Goal: Information Seeking & Learning: Learn about a topic

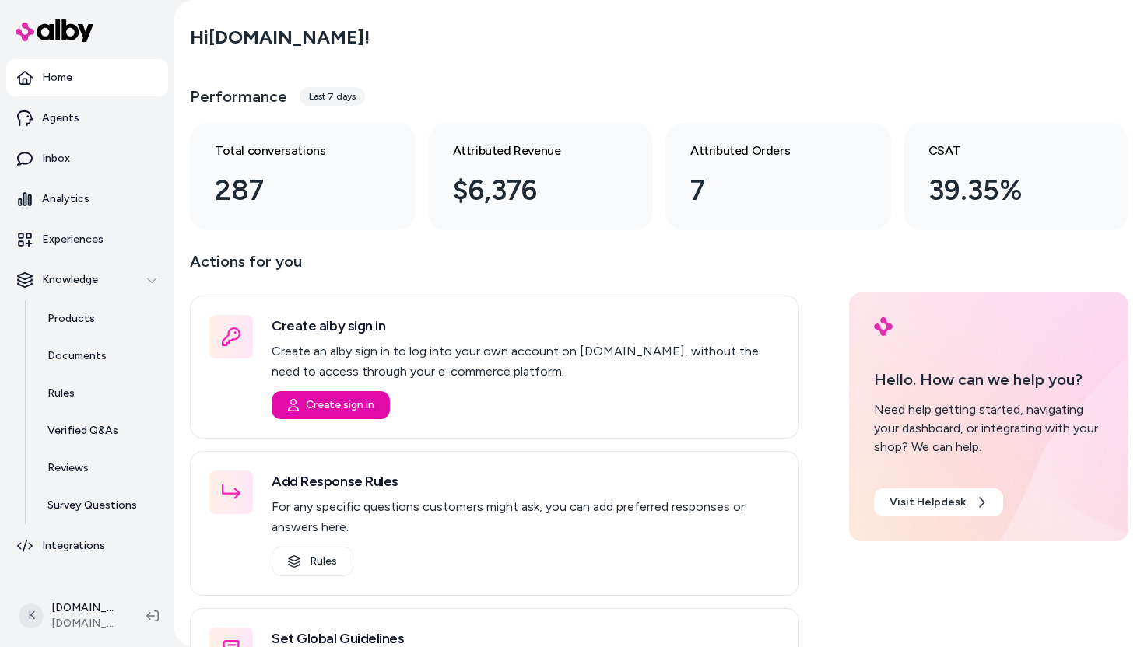
scroll to position [124, 0]
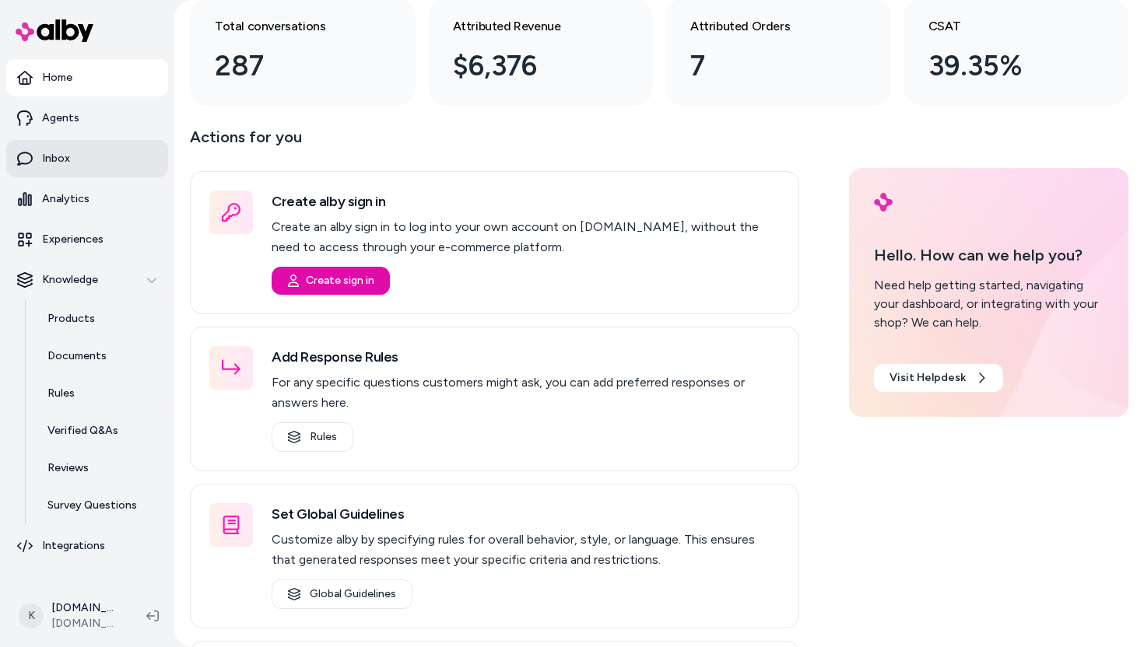
click at [83, 173] on link "Inbox" at bounding box center [87, 158] width 162 height 37
click at [118, 153] on link "Inbox" at bounding box center [87, 158] width 162 height 37
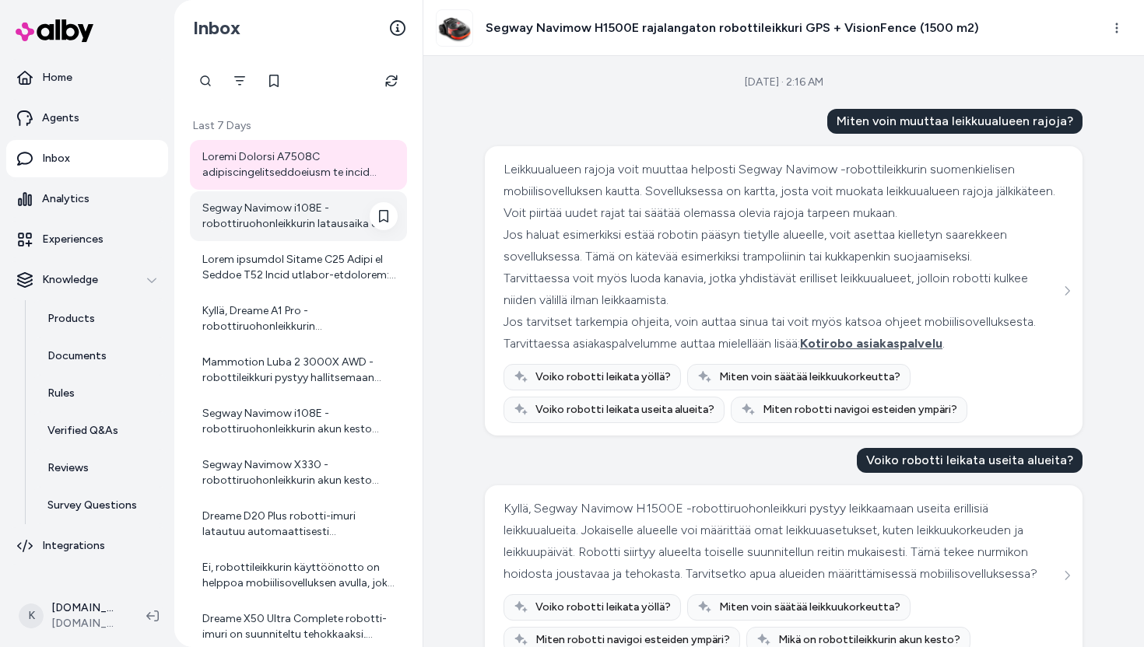
click at [328, 220] on div "Segway Navimow i108E -robottiruohonleikkurin latausaika on noin 90 minuuttia. T…" at bounding box center [299, 216] width 195 height 31
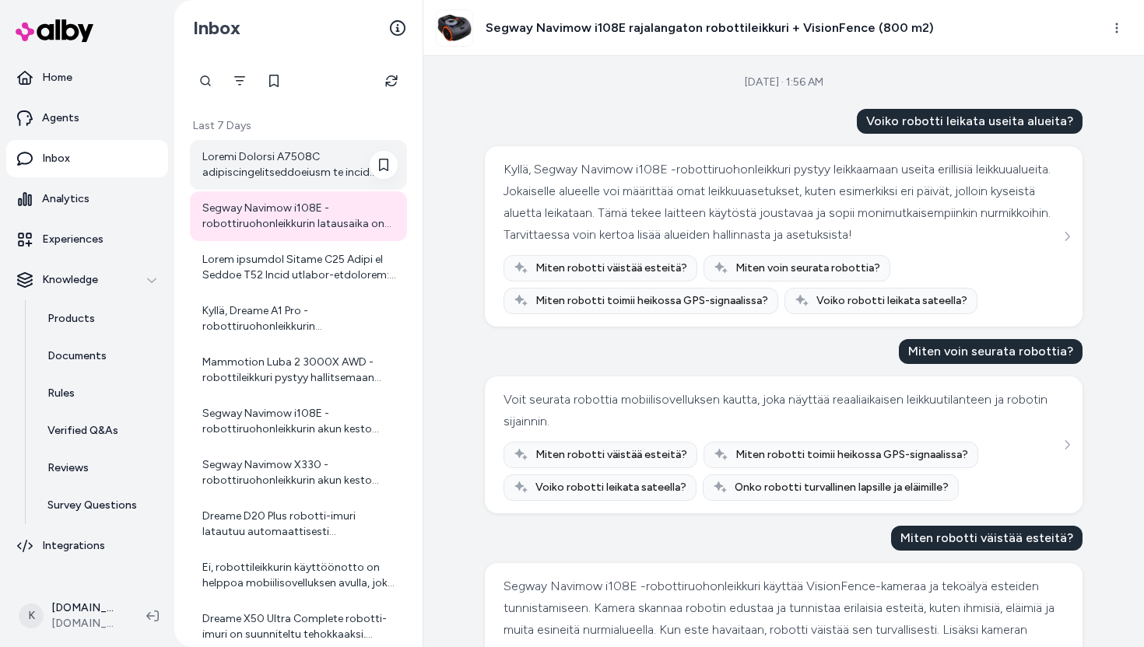
click at [291, 169] on div at bounding box center [299, 164] width 195 height 31
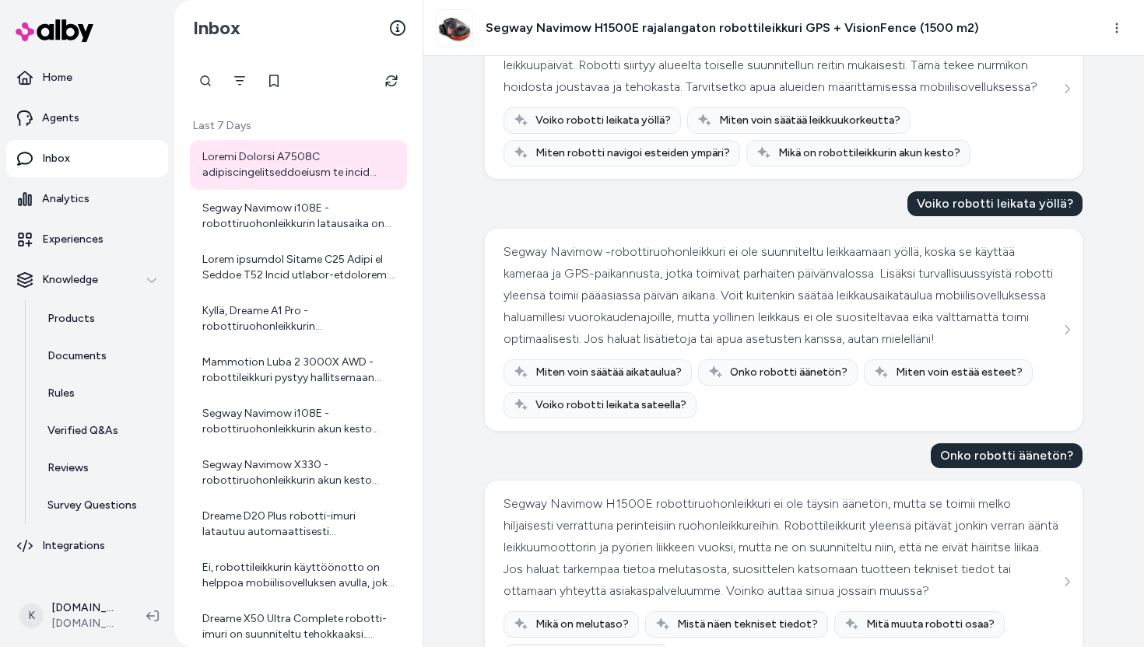
scroll to position [492, 0]
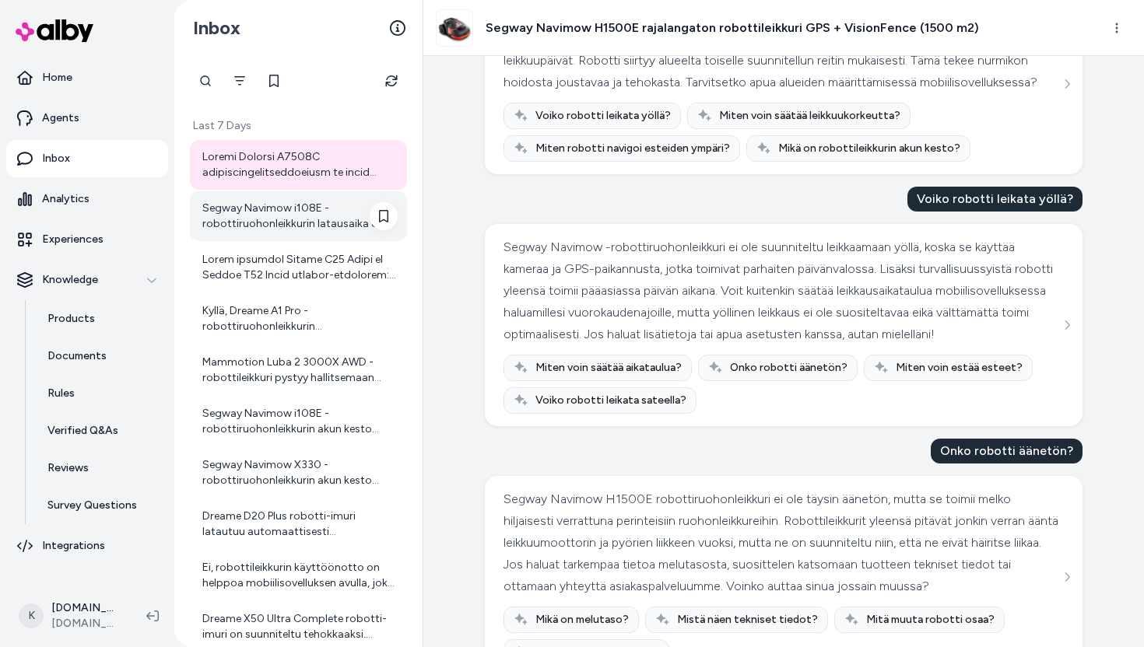
click at [305, 210] on div "Segway Navimow i108E -robottiruohonleikkurin latausaika on noin 90 minuuttia. T…" at bounding box center [299, 216] width 195 height 31
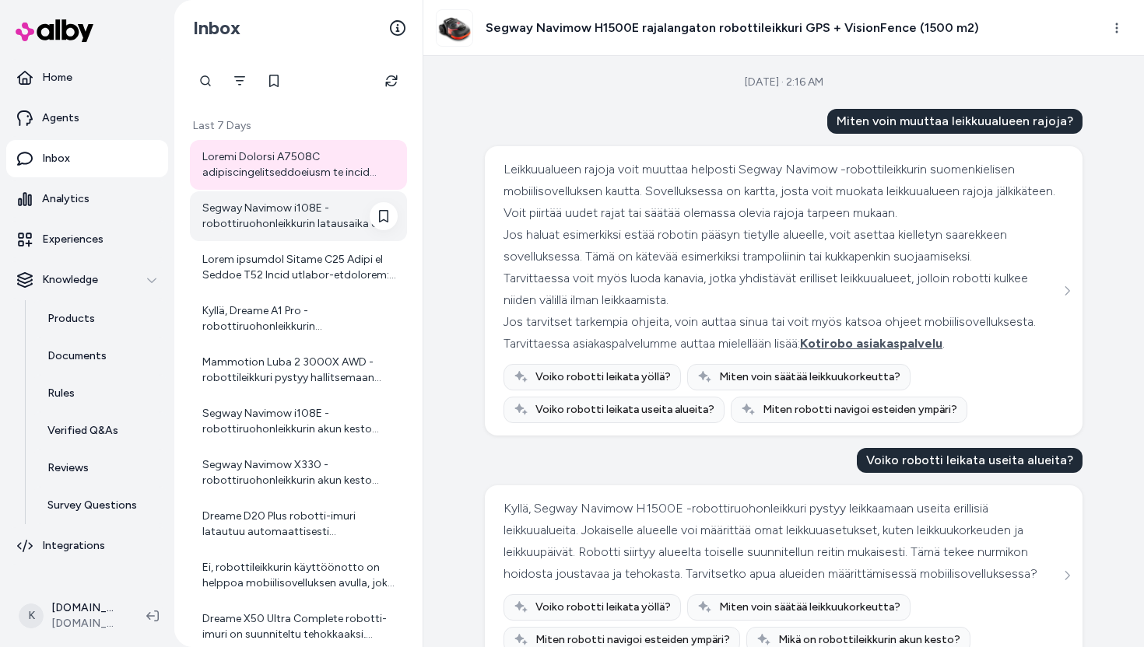
click at [297, 231] on div "Segway Navimow i108E -robottiruohonleikkurin latausaika on noin 90 minuuttia. T…" at bounding box center [299, 216] width 195 height 31
click at [298, 221] on div "Segway Navimow i108E -robottiruohonleikkurin latausaika on noin 90 minuuttia. T…" at bounding box center [299, 216] width 195 height 31
click at [244, 221] on div "Segway Navimow i108E -robottiruohonleikkurin latausaika on noin 90 minuuttia. T…" at bounding box center [299, 216] width 195 height 31
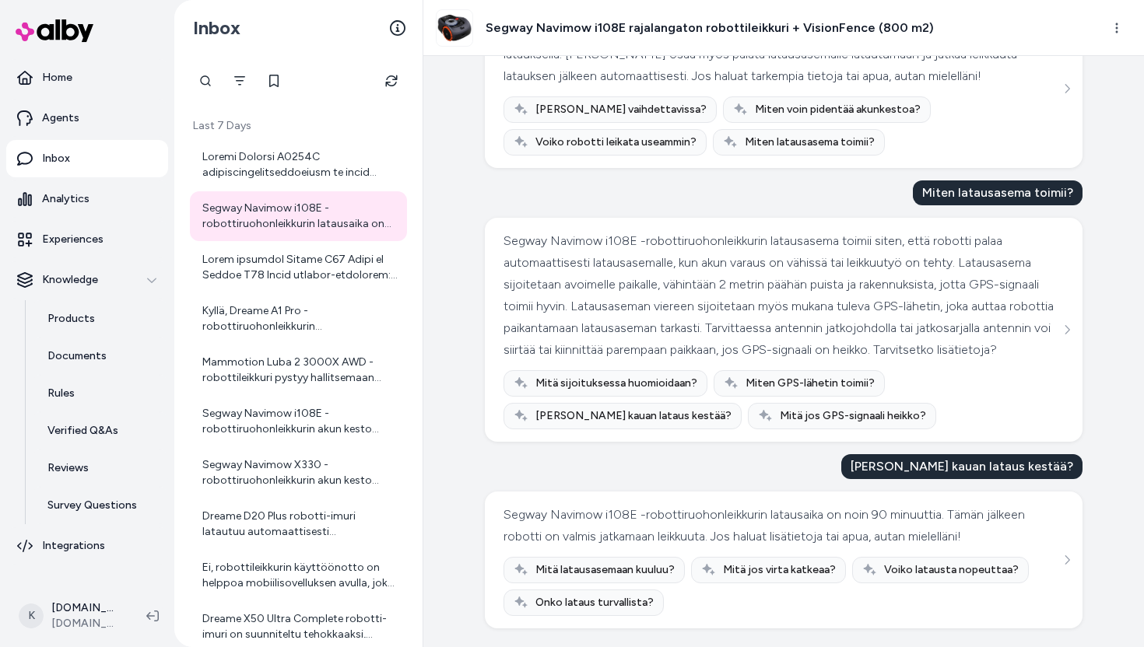
scroll to position [1145, 0]
click at [261, 269] on div at bounding box center [299, 267] width 195 height 31
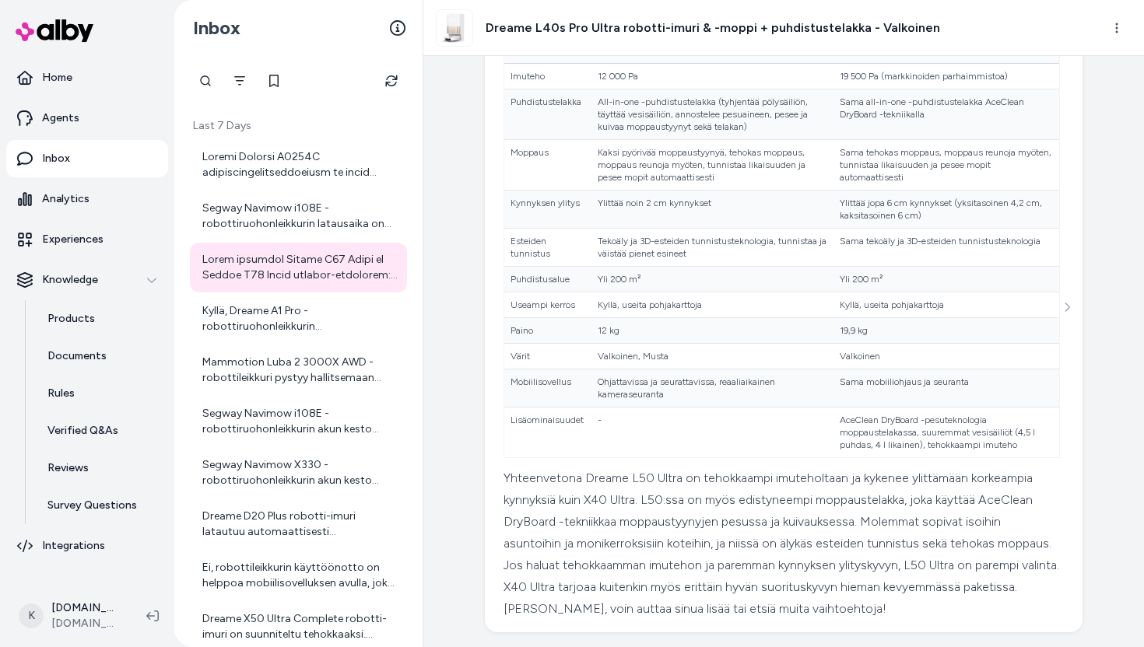
scroll to position [212, 0]
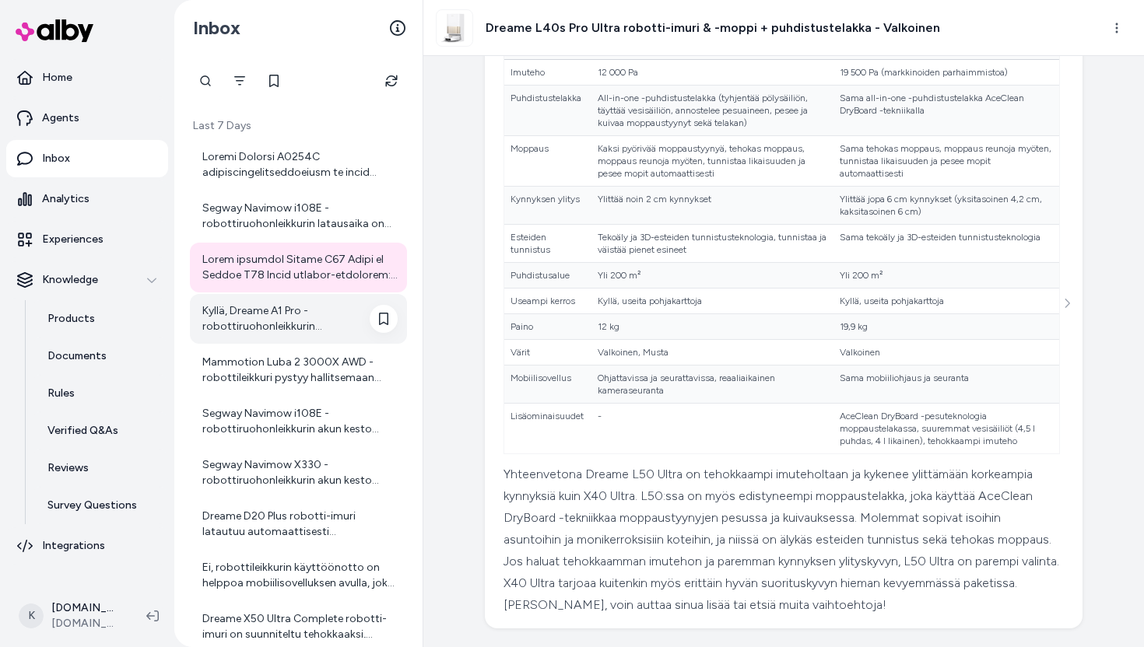
click at [313, 318] on div "Kyllä, Dreame A1 Pro -robottiruohonleikkurin leikkuukorkeutta voi säätää mobiil…" at bounding box center [299, 318] width 195 height 31
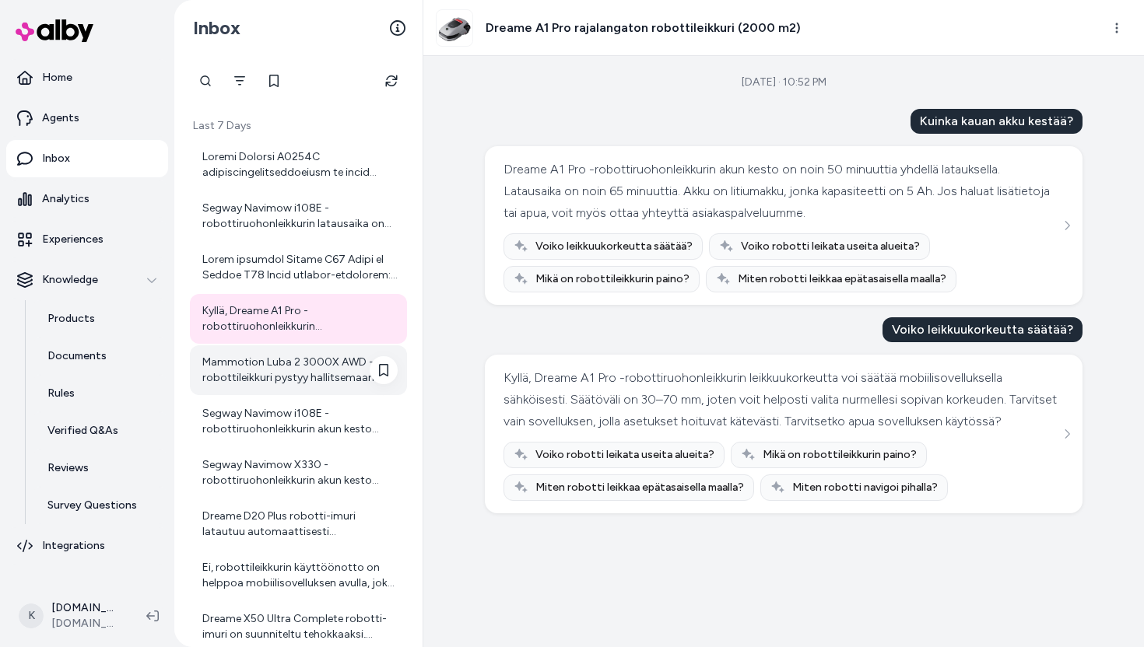
click at [310, 355] on div "Mammotion Luba 2 3000X AWD -robottileikkuri pystyy hallitsemaan useita erillisi…" at bounding box center [299, 370] width 195 height 31
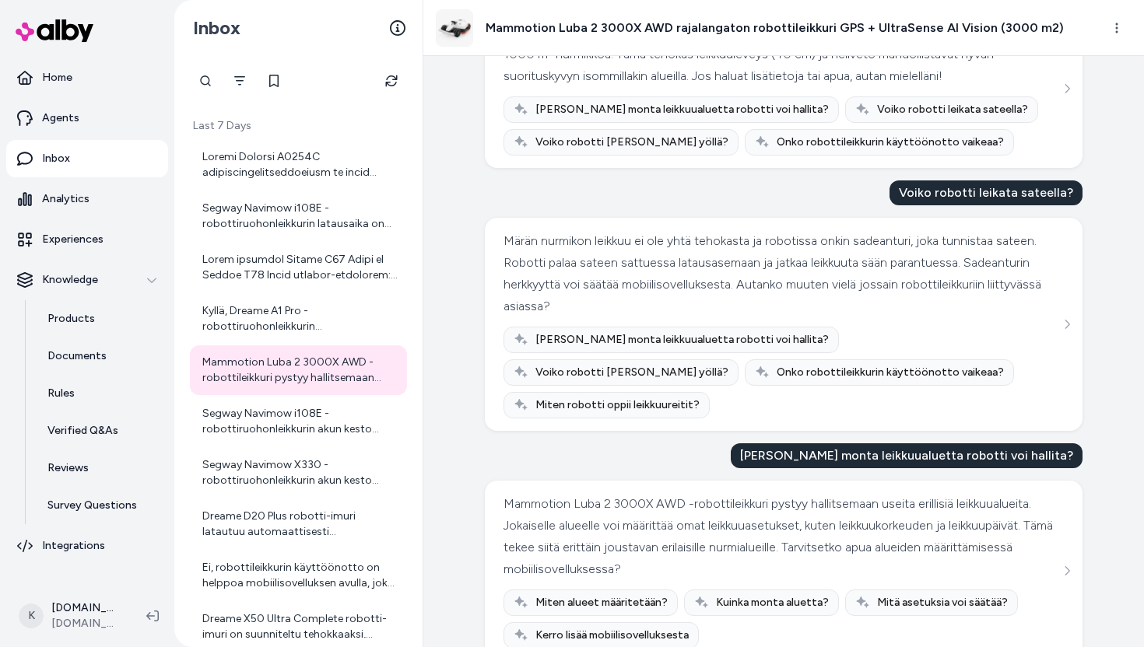
scroll to position [132, 0]
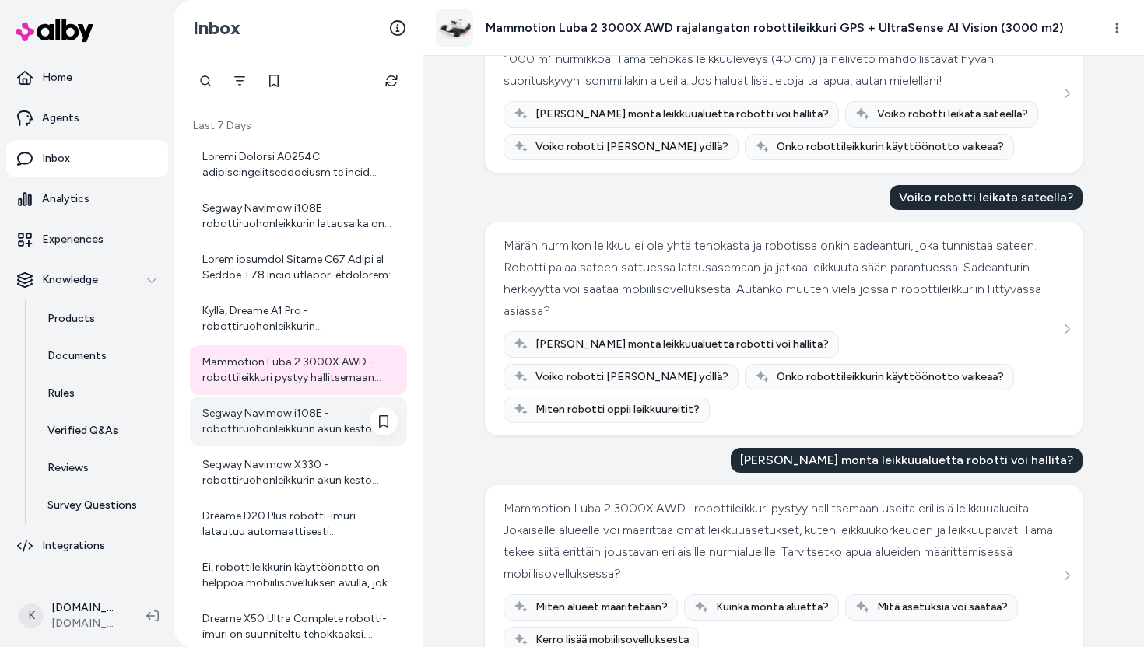
click at [287, 431] on div "Segway Navimow i108E -robottiruohonleikkurin akun kesto leikkuussa riippuu käyt…" at bounding box center [299, 421] width 195 height 31
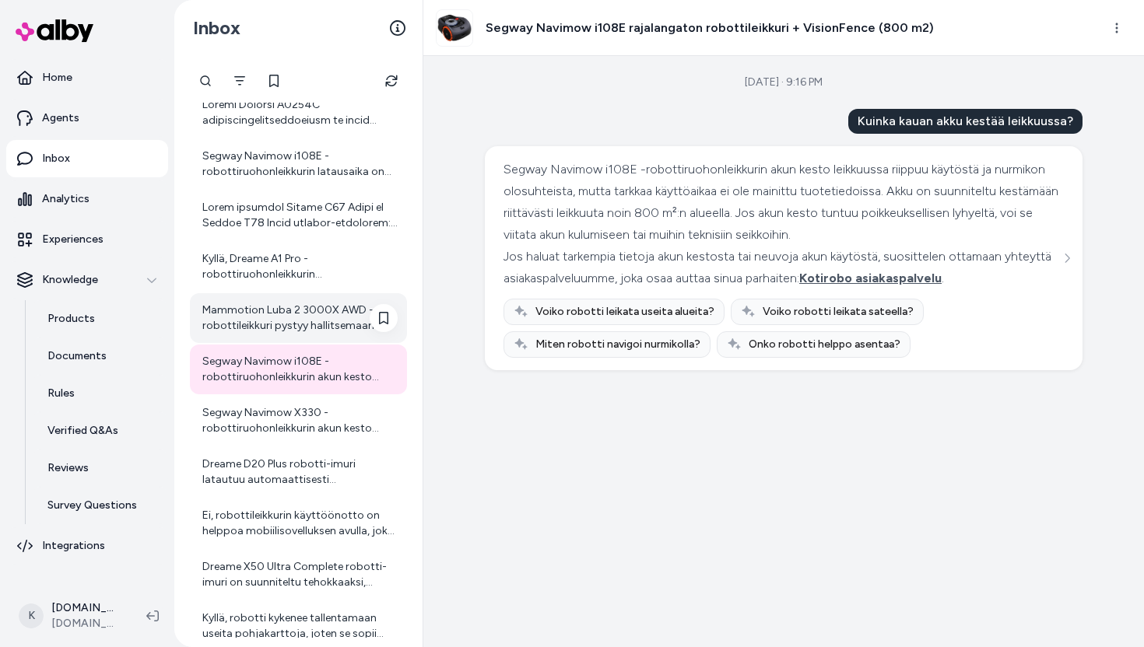
scroll to position [56, 0]
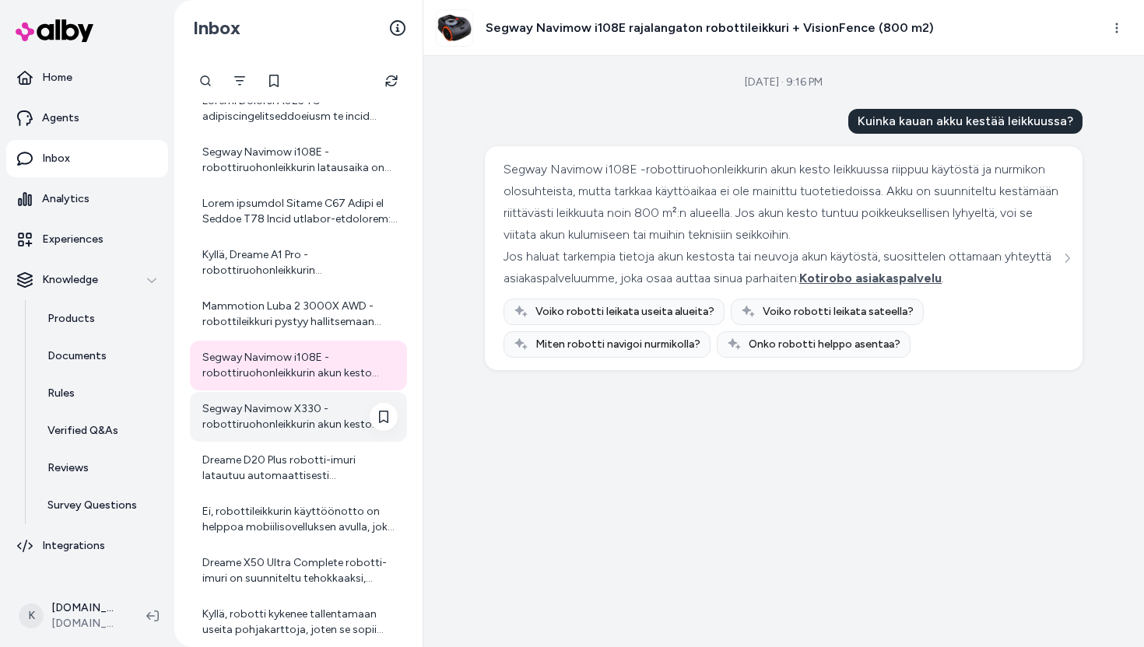
click at [314, 419] on div "Segway Navimow X330 -robottiruohonleikkurin akun kesto riippuu käytöstä ja nurm…" at bounding box center [299, 416] width 195 height 31
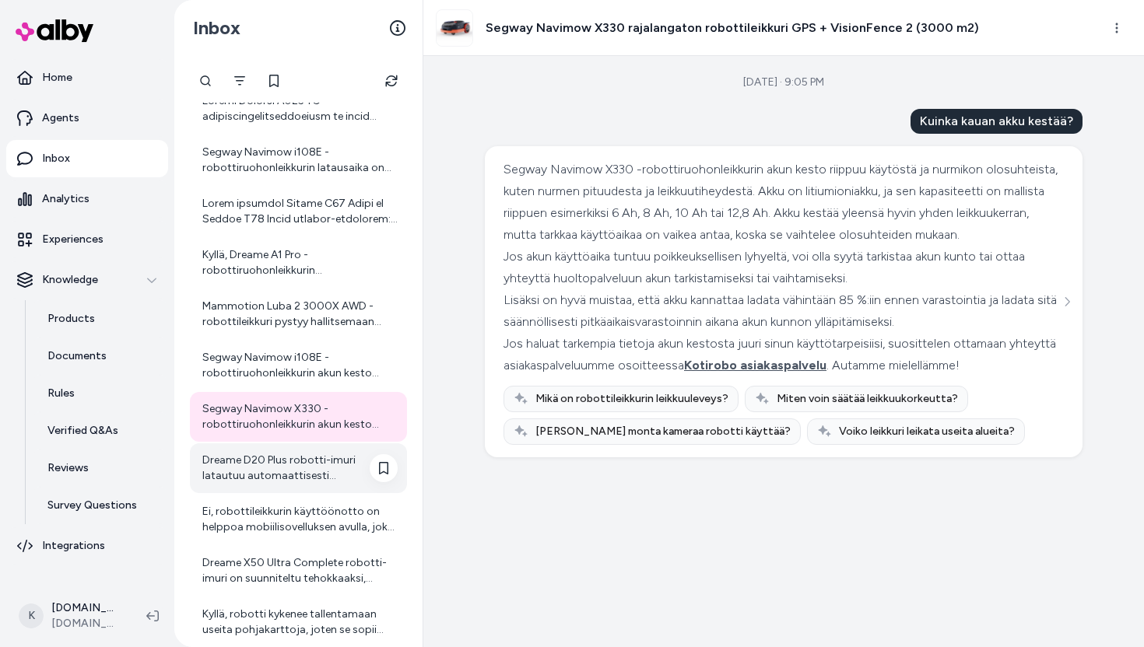
click at [303, 449] on div "Dreame D20 Plus robotti-imuri latautuu automaattisesti tyhjennystelakalleen, ku…" at bounding box center [298, 468] width 217 height 50
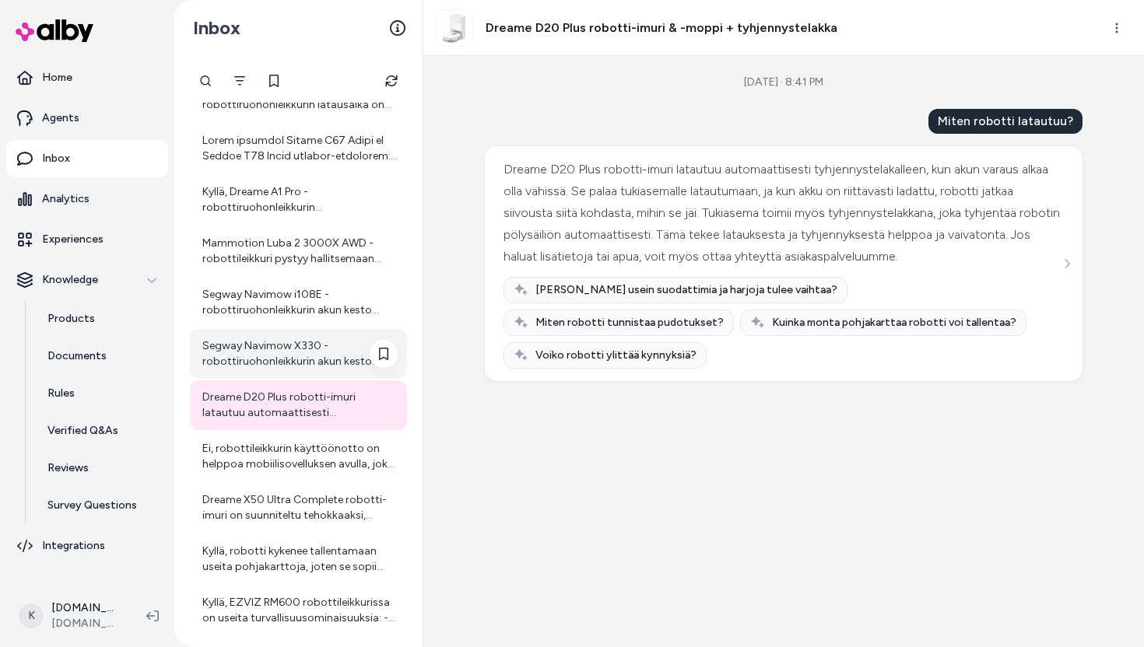
scroll to position [120, 0]
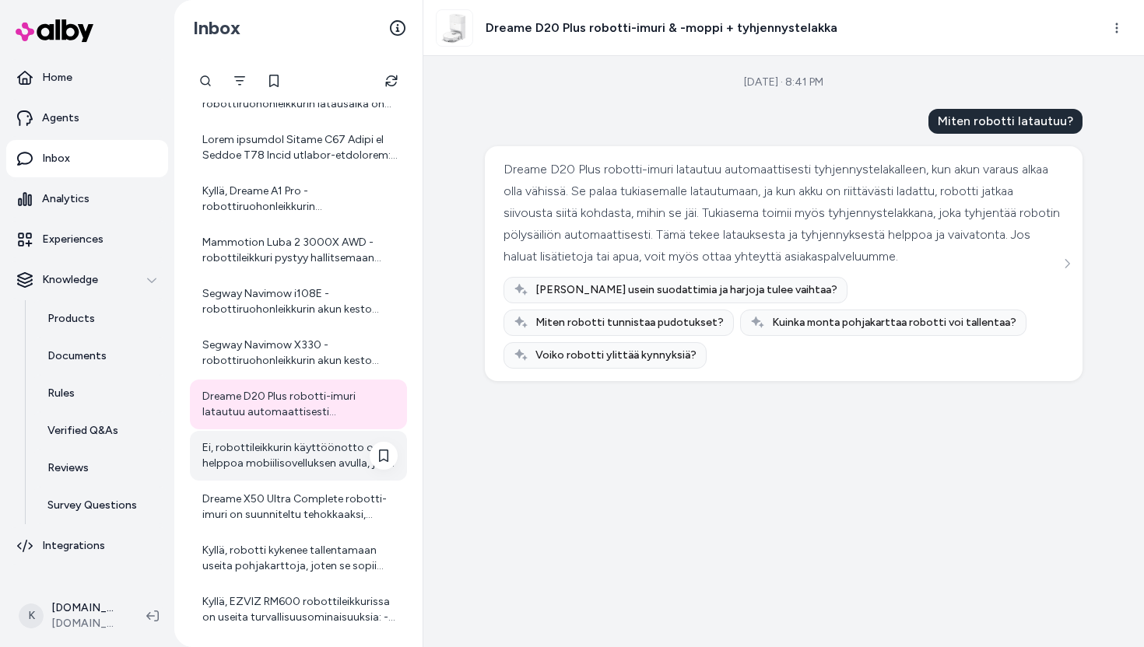
click at [272, 450] on div "Ei, robottileikkurin käyttöönotto on helppoa mobiilisovelluksen avulla, joka op…" at bounding box center [299, 455] width 195 height 31
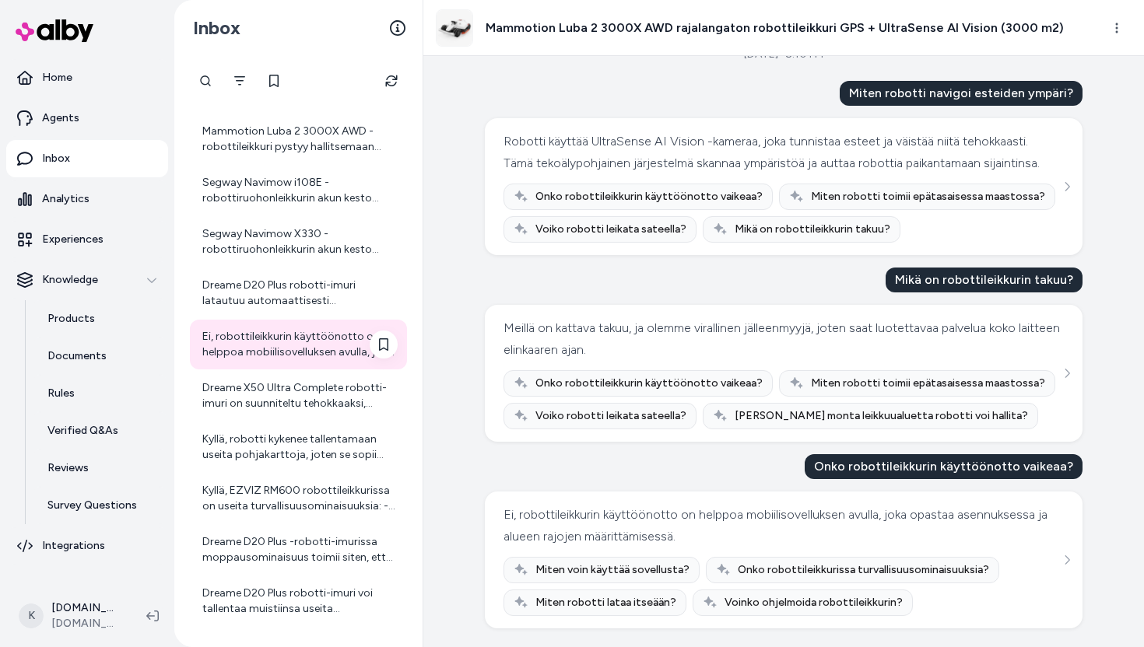
scroll to position [233, 0]
click at [269, 393] on div "Dreame X50 Ultra Complete robotti-imuri on suunniteltu tehokkaaksi, mutta sen m…" at bounding box center [299, 394] width 195 height 31
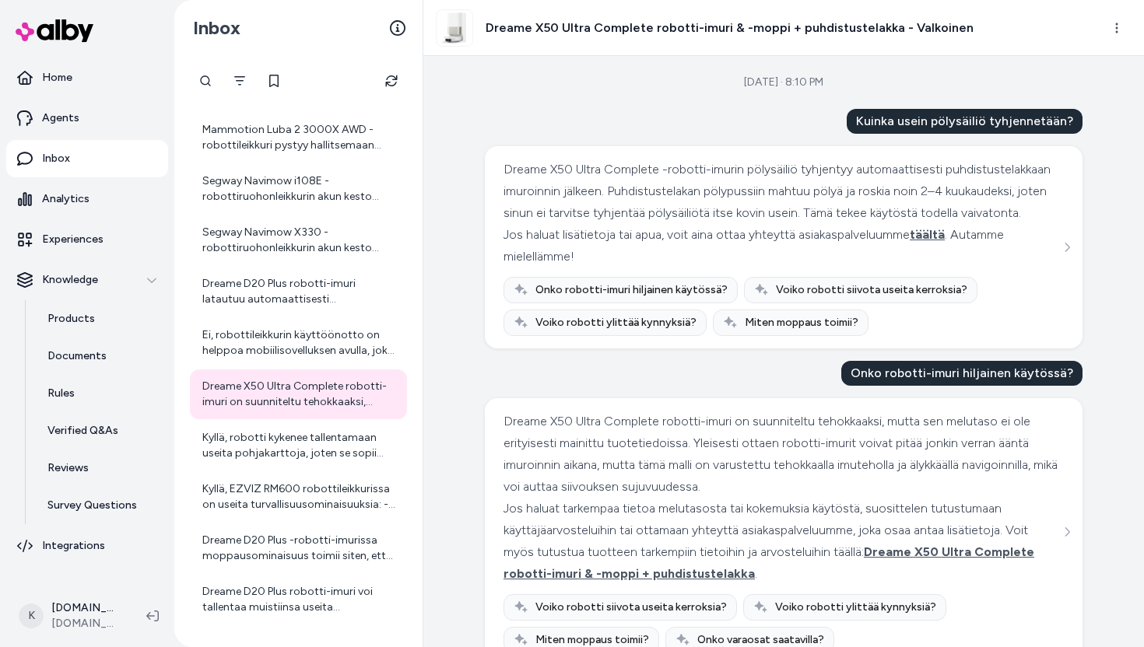
scroll to position [59, 0]
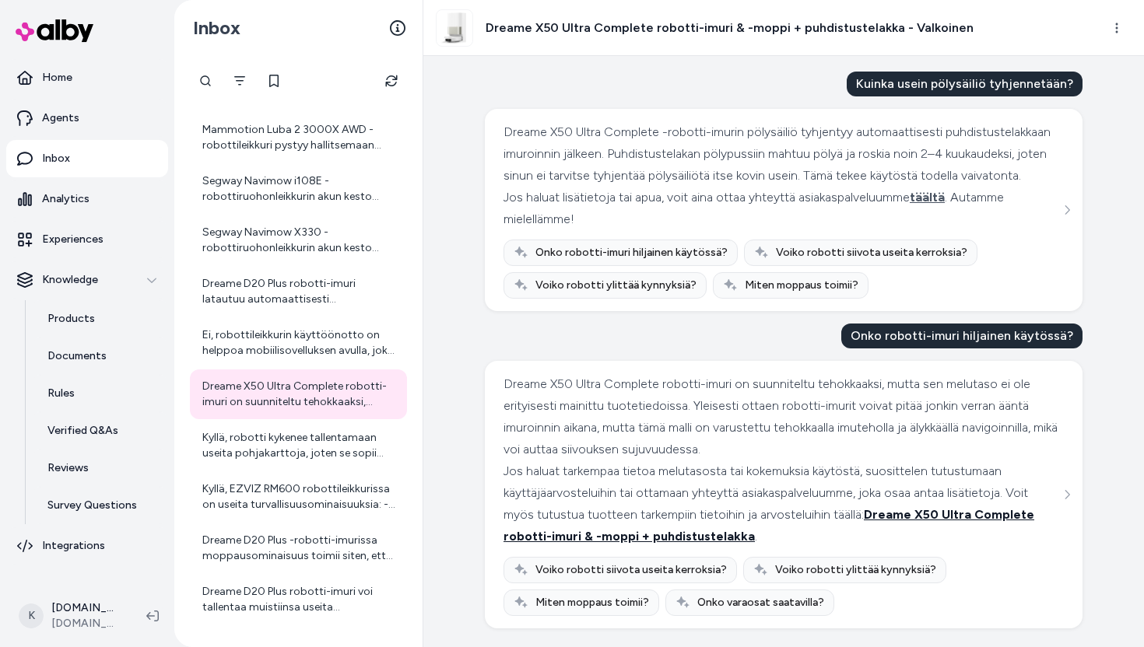
click at [935, 520] on span "Dreame X50 Ultra Complete robotti-imuri & -moppi + puhdistustelakka" at bounding box center [768, 525] width 531 height 37
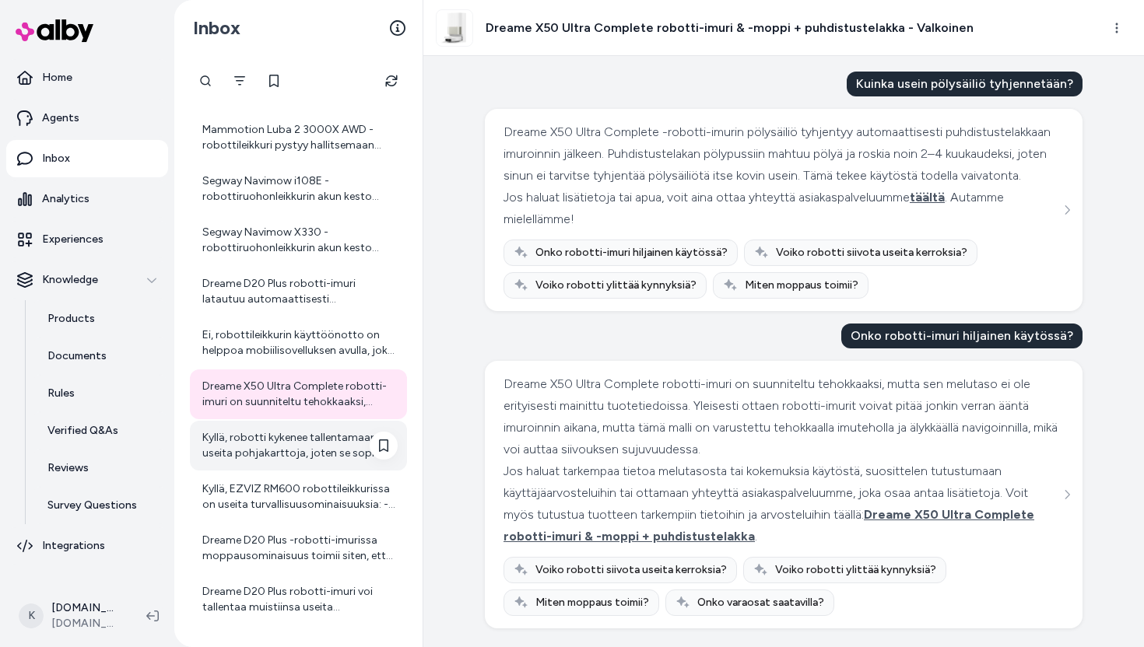
click at [259, 454] on div "Kyllä, robotti kykenee tallentamaan useita pohjakarttoja, joten se sopii erinom…" at bounding box center [299, 445] width 195 height 31
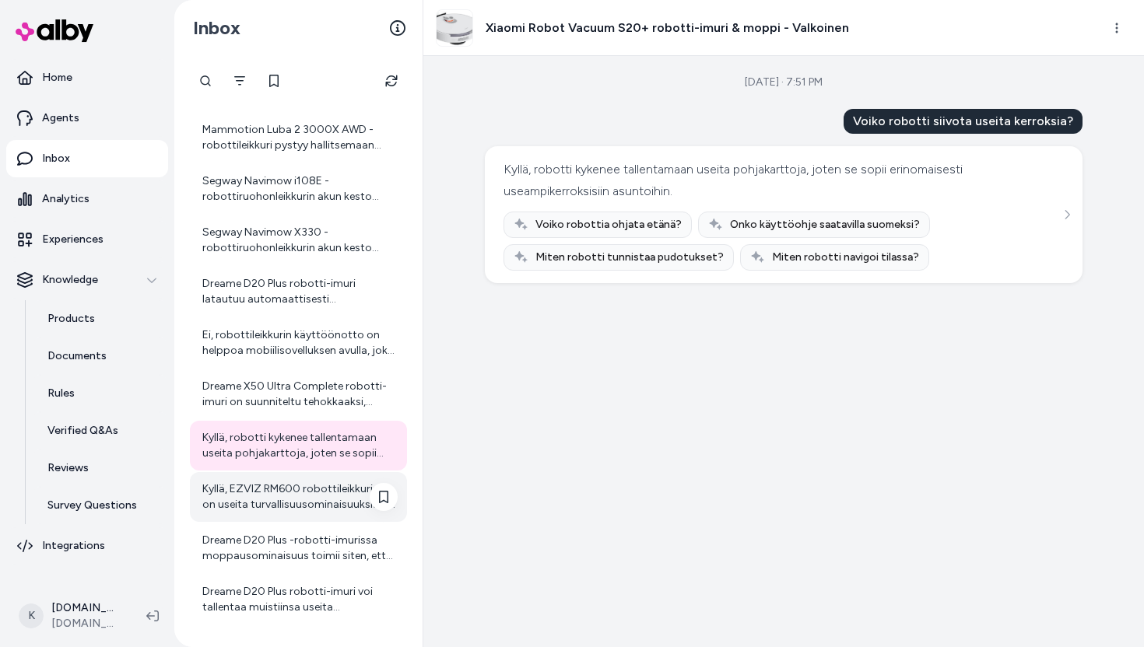
click at [305, 496] on div "Kyllä, EZVIZ RM600 robottileikkurissa on useita turvallisuusominaisuuksia: - No…" at bounding box center [299, 497] width 195 height 31
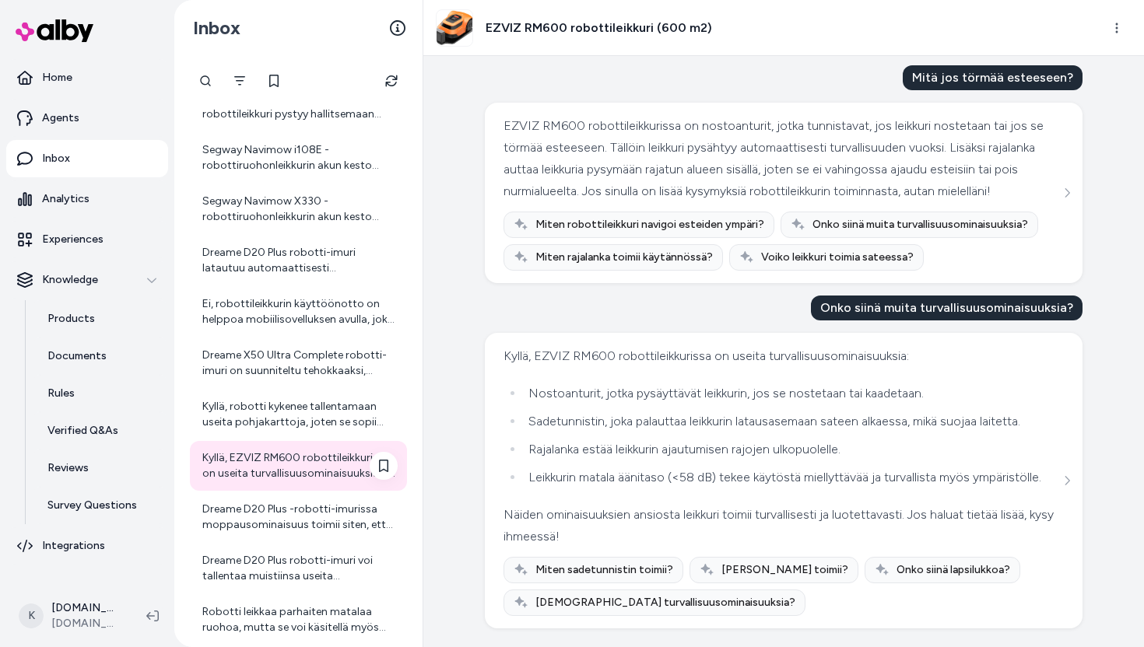
scroll to position [269, 0]
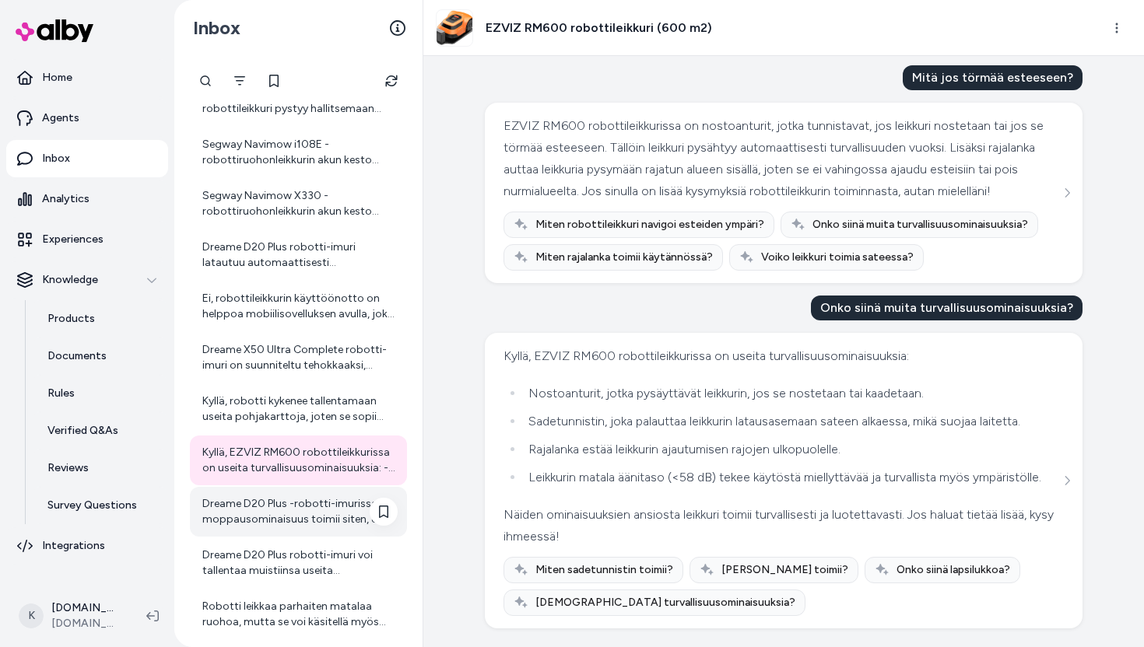
click at [307, 516] on div "Dreame D20 Plus -robotti-imurissa moppausominaisuus toimii siten, että siinä on…" at bounding box center [299, 511] width 195 height 31
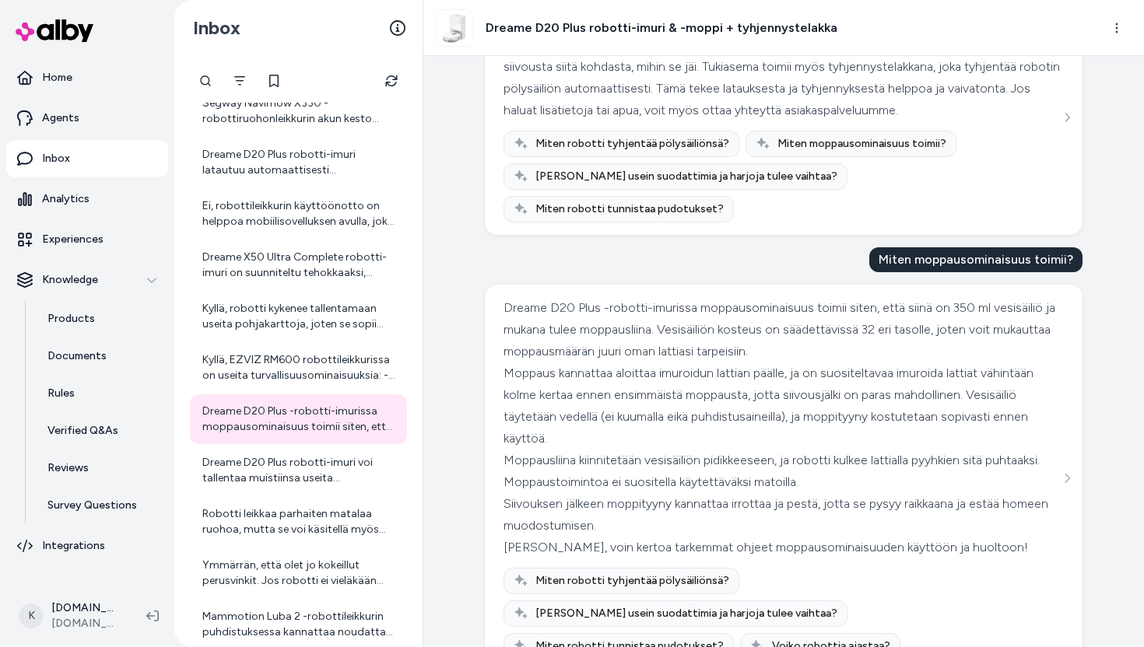
scroll to position [359, 0]
click at [318, 486] on div "Dreame D20 Plus robotti-imuri voi tallentaa muistiinsa useita pohjakarttoja, jo…" at bounding box center [299, 472] width 195 height 31
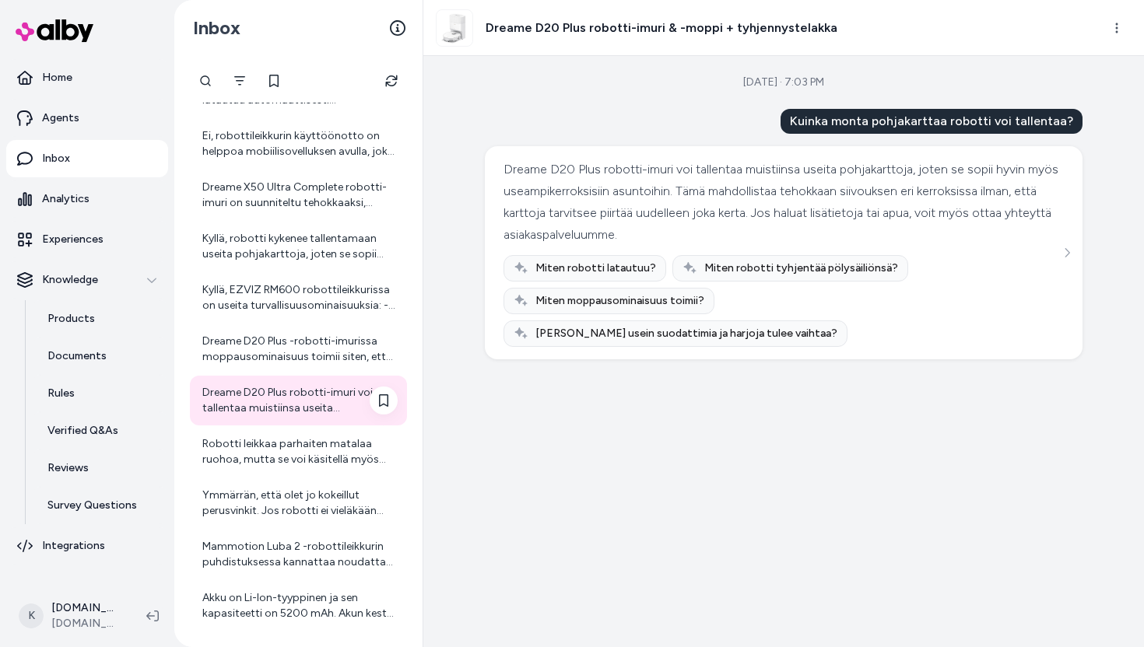
scroll to position [461, 0]
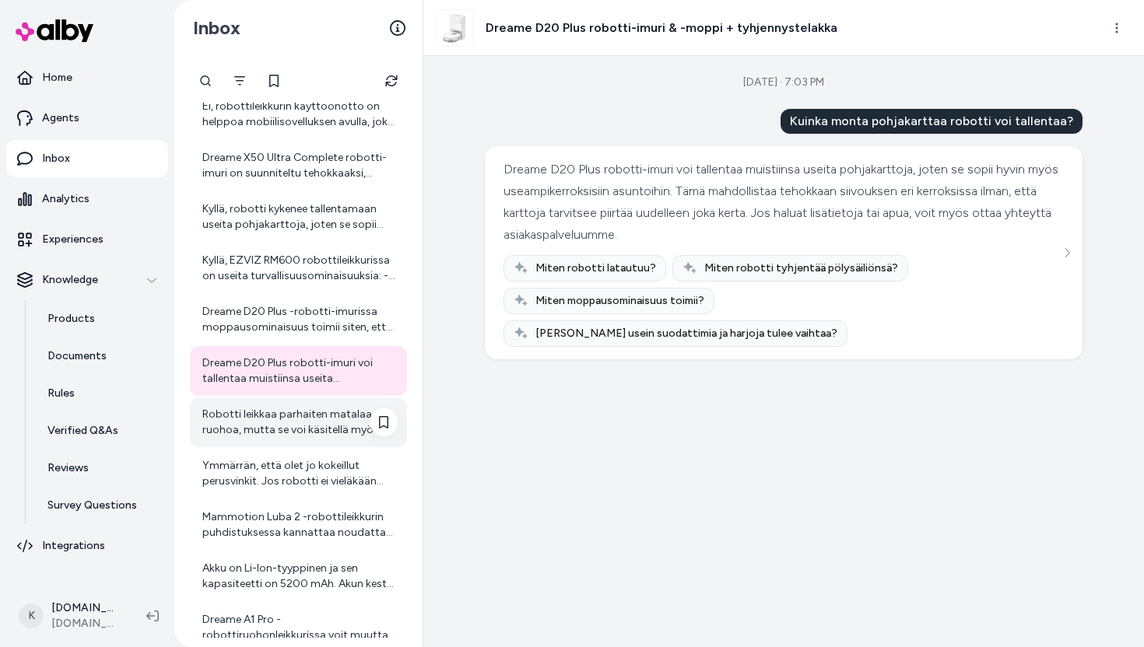
click at [315, 429] on div "Robotti leikkaa parhaiten matalaa ruohoa, mutta se voi käsitellä myös korkeaa r…" at bounding box center [299, 422] width 195 height 31
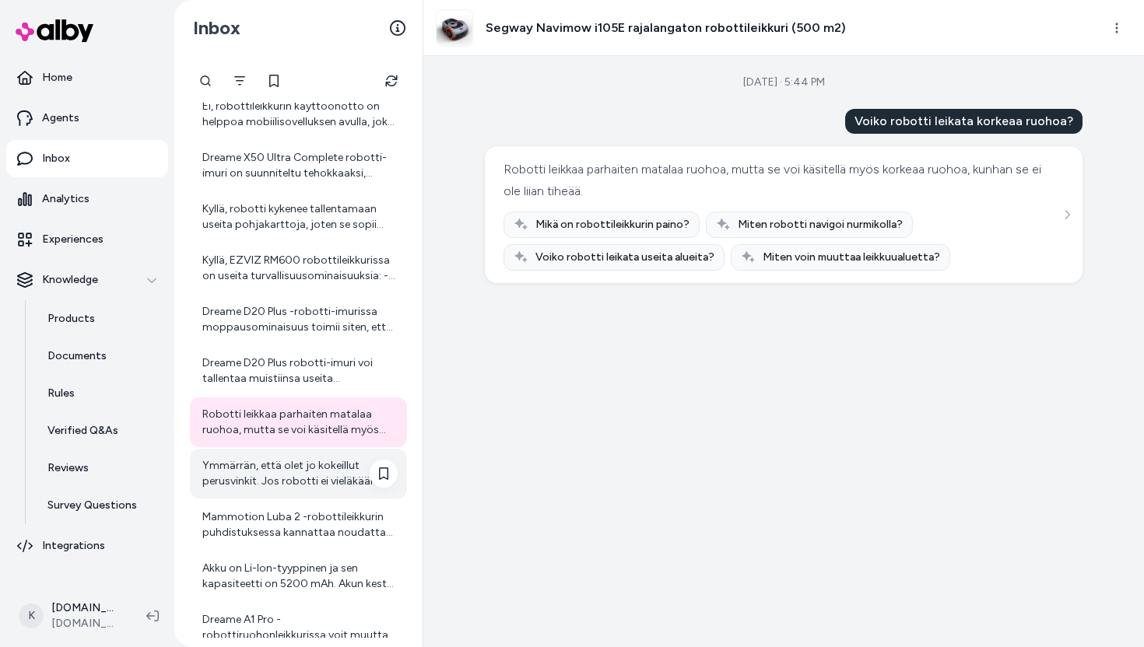
click at [324, 468] on div "Ymmärrän, että olet jo kokeillut perusvinkit. Jos robotti ei vieläkään yhdisty …" at bounding box center [299, 473] width 195 height 31
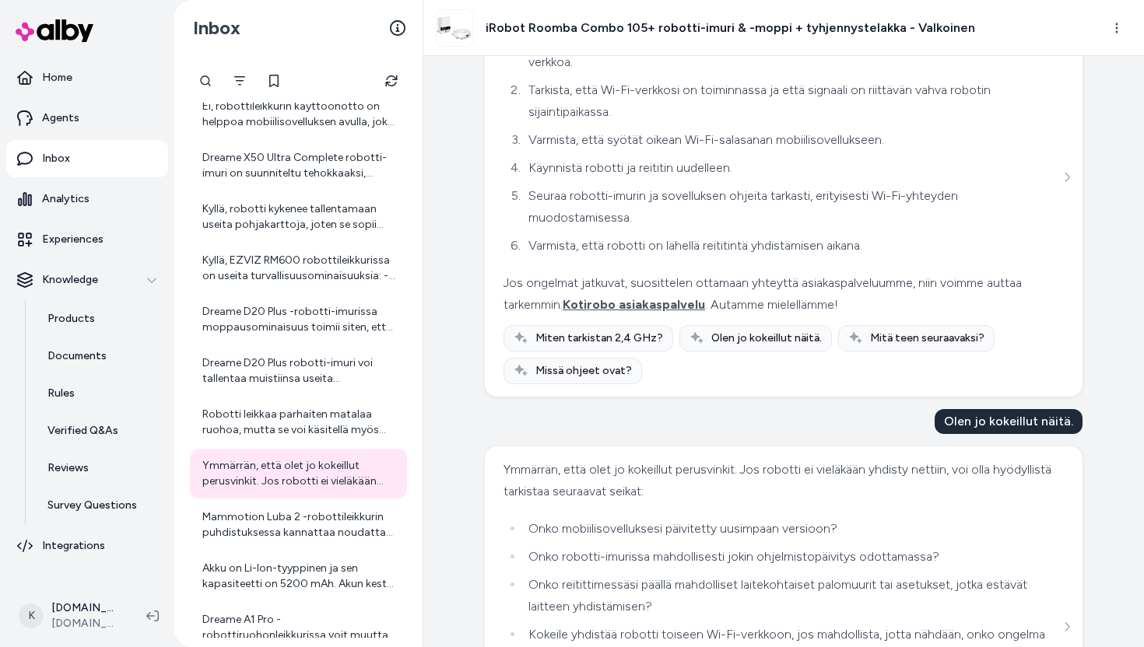
scroll to position [367, 0]
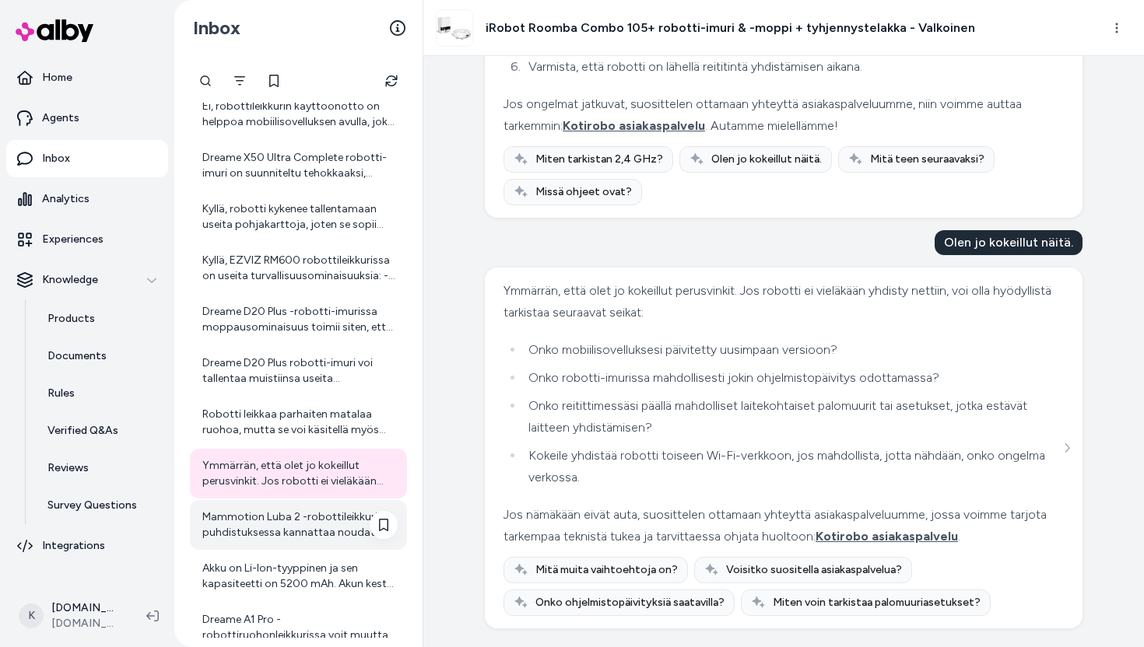
click at [330, 514] on div "Mammotion Luba 2 -robottileikkurin puhdistuksessa kannattaa noudattaa seuraavia…" at bounding box center [299, 525] width 195 height 31
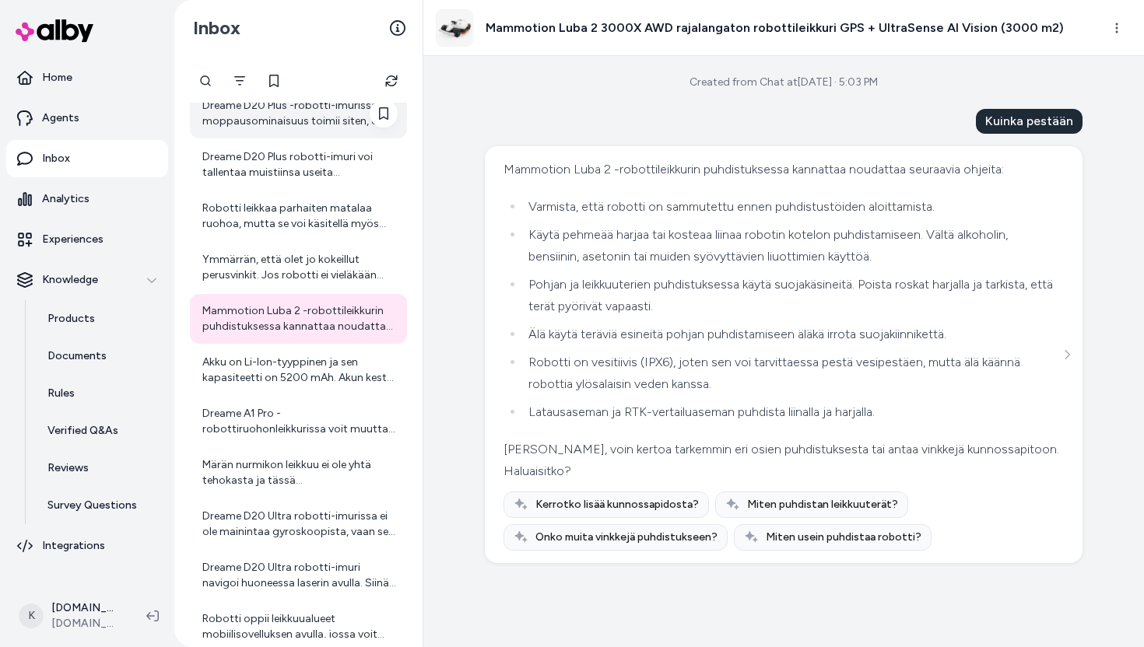
scroll to position [666, 0]
click at [282, 507] on div "Dreame D20 Ultra robotti-imurissa ei ole mainintaa gyroskoopista, vaan sen navi…" at bounding box center [298, 526] width 217 height 50
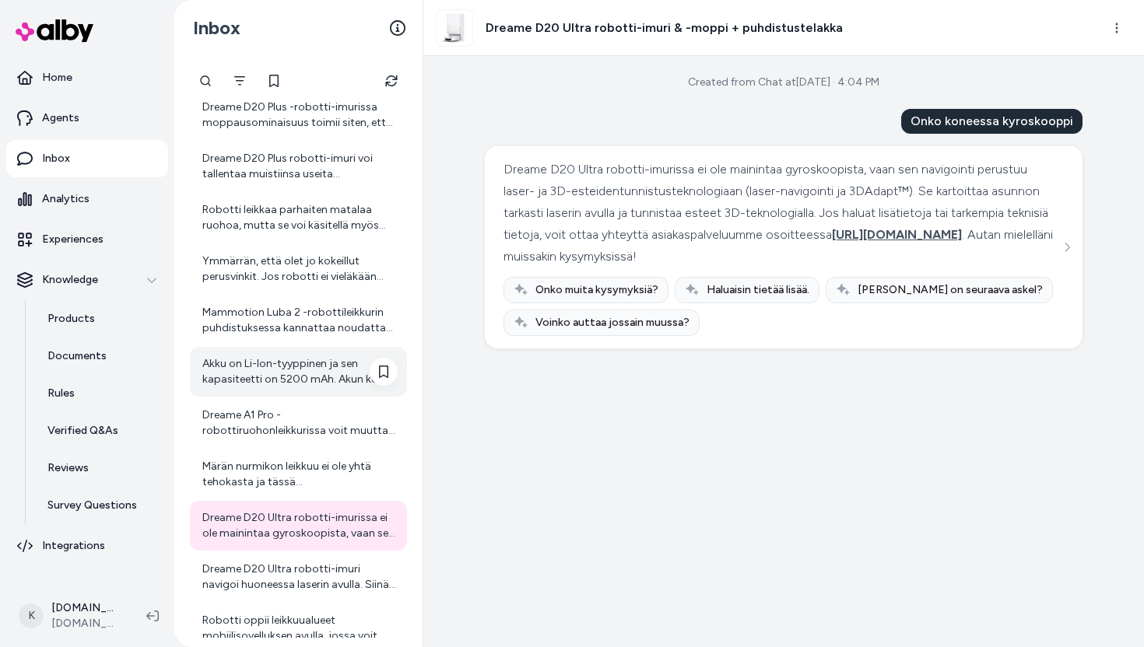
click at [288, 366] on div "Akku on Li-Ion-tyyppinen ja sen kapasiteetti on 5200 mAh. Akun kesto riippuu kä…" at bounding box center [299, 371] width 195 height 31
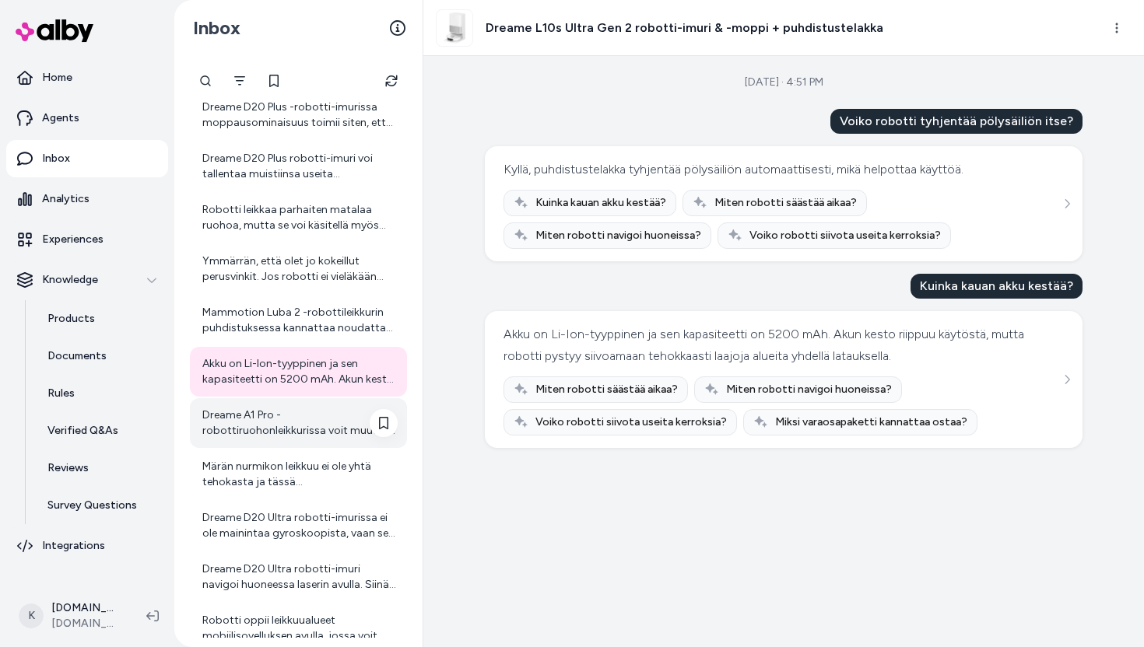
click at [323, 419] on div "Dreame A1 Pro -robottiruohonleikkurissa voit muuttaa useita asetuksia mobiiliso…" at bounding box center [299, 423] width 195 height 31
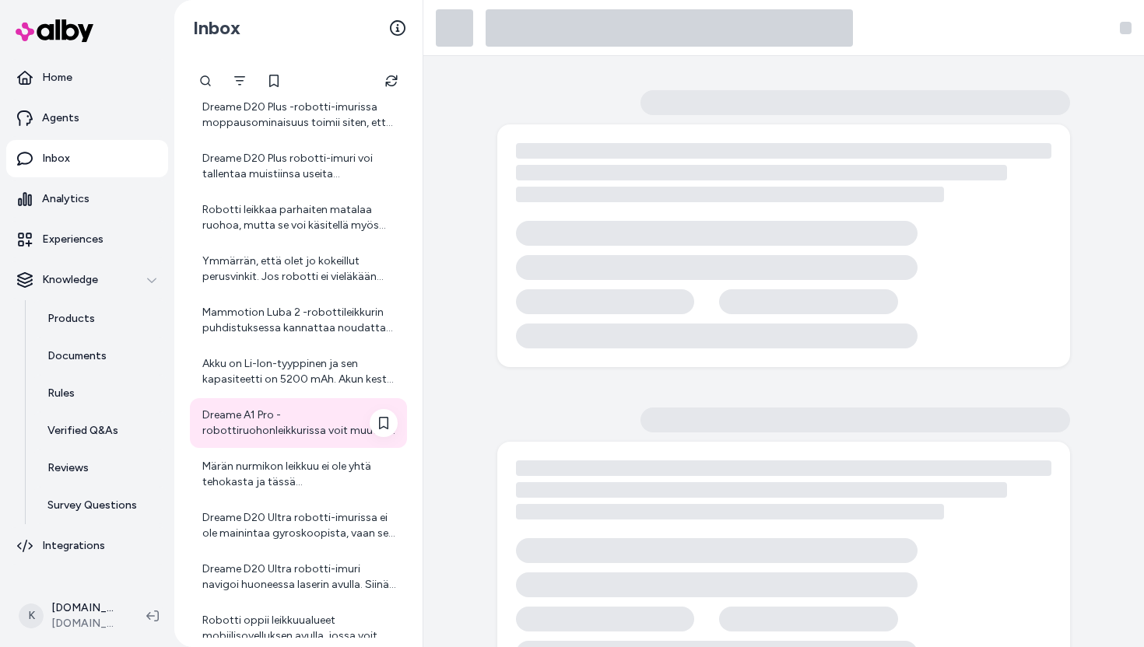
click at [307, 438] on div "Dreame A1 Pro -robottiruohonleikkurissa voit muuttaa useita asetuksia mobiiliso…" at bounding box center [299, 423] width 195 height 31
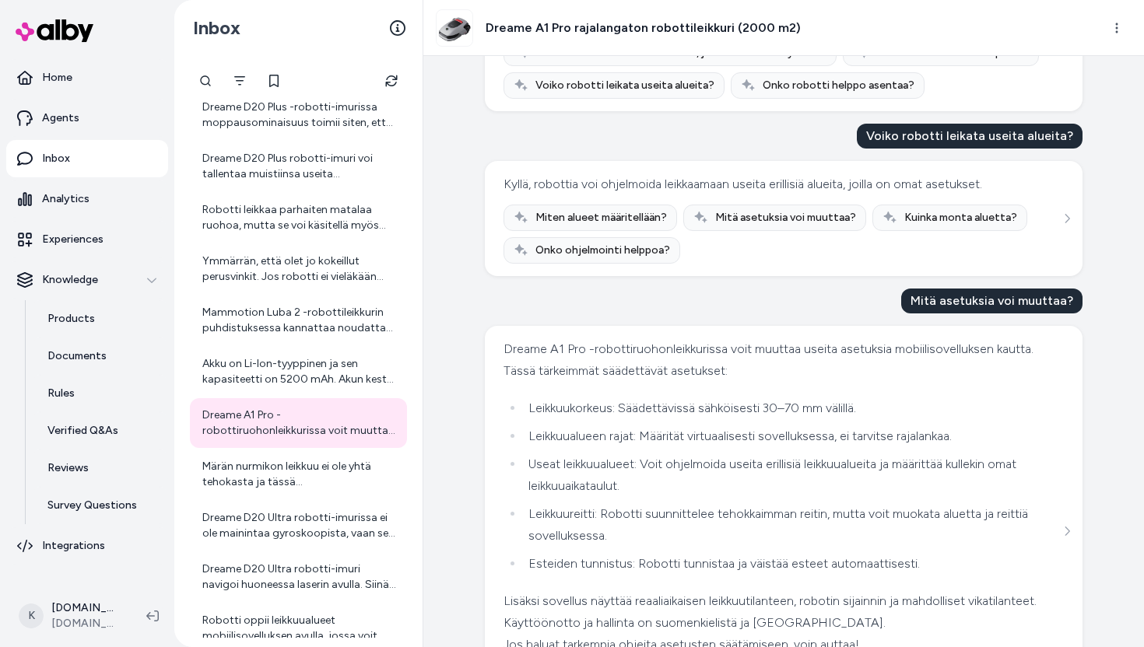
scroll to position [576, 0]
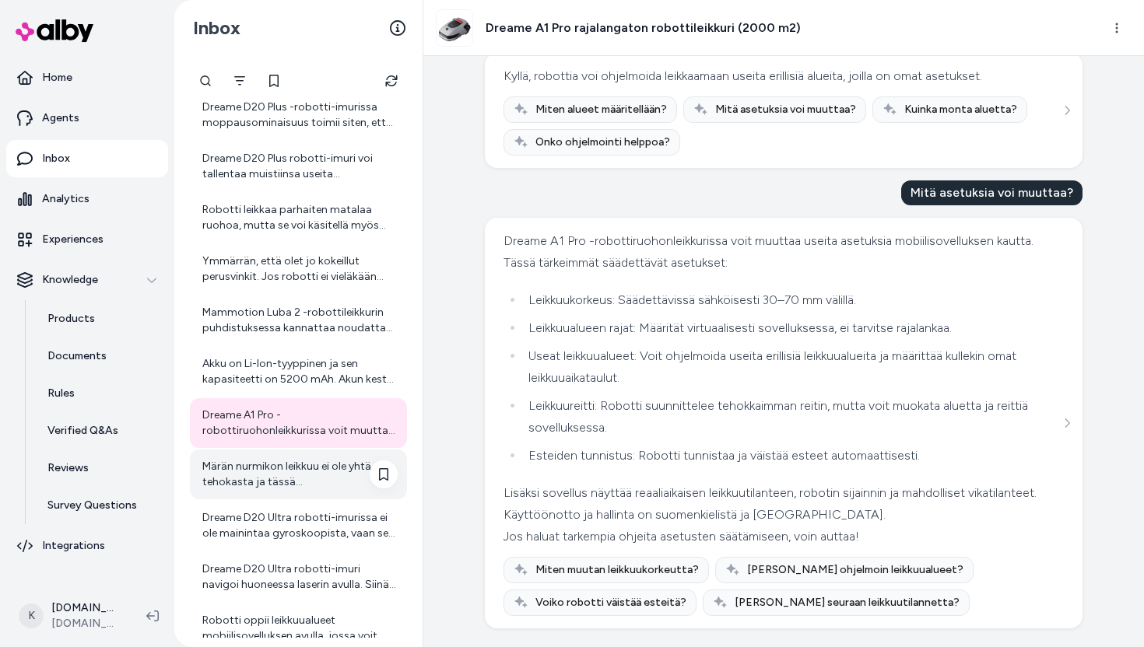
click at [292, 472] on div "Märän nurmikon leikkuu ei ole yhtä tehokasta ja tässä robottiruohonleikkurissa …" at bounding box center [299, 474] width 195 height 31
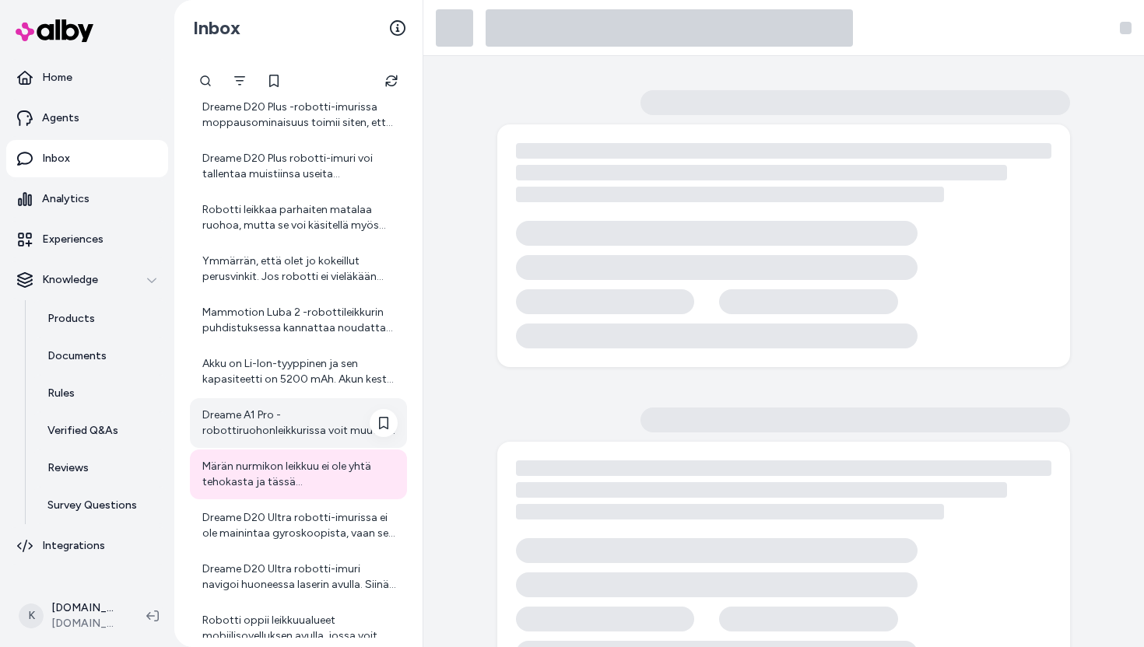
click at [311, 421] on div "Dreame A1 Pro -robottiruohonleikkurissa voit muuttaa useita asetuksia mobiiliso…" at bounding box center [299, 423] width 195 height 31
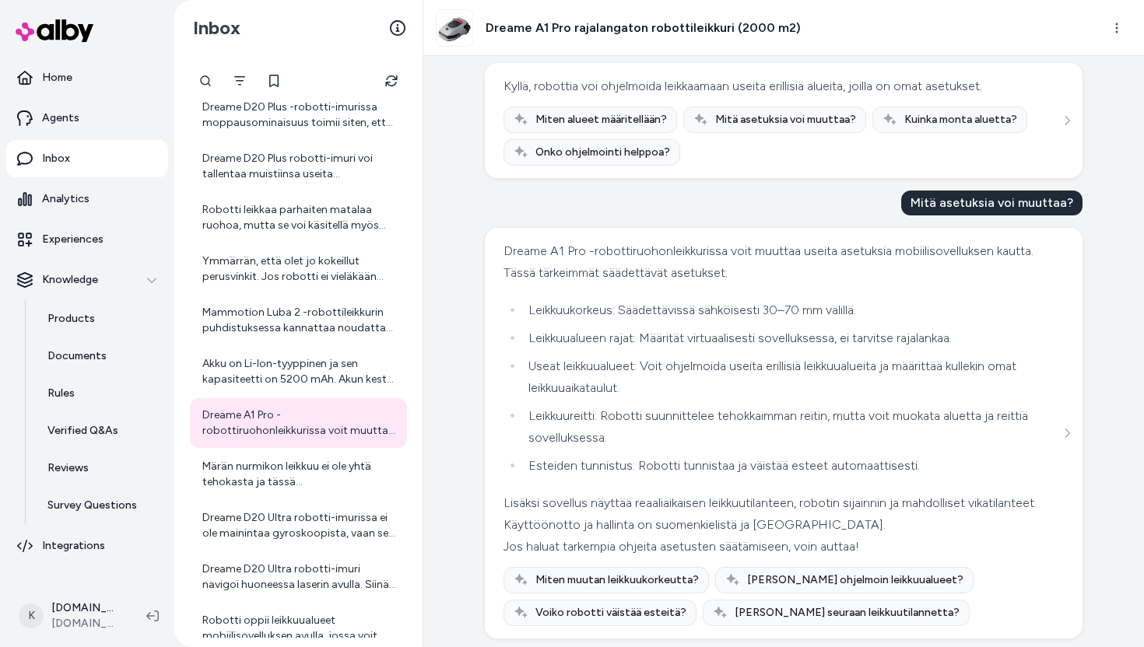
scroll to position [576, 0]
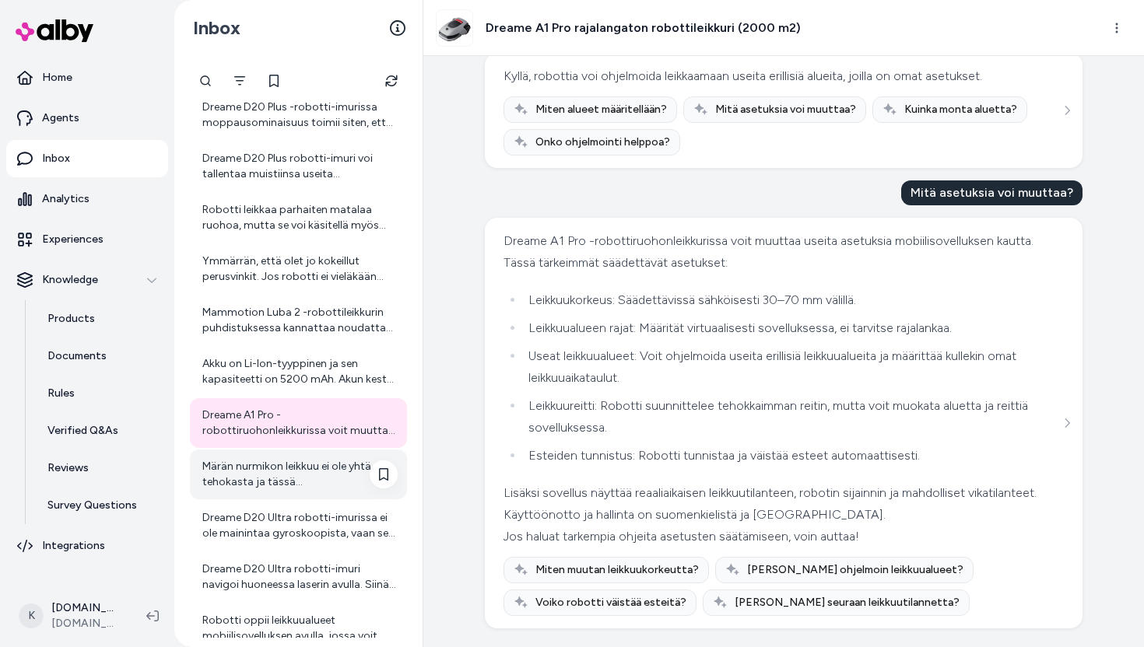
click at [291, 479] on div "Märän nurmikon leikkuu ei ole yhtä tehokasta ja tässä robottiruohonleikkurissa …" at bounding box center [299, 474] width 195 height 31
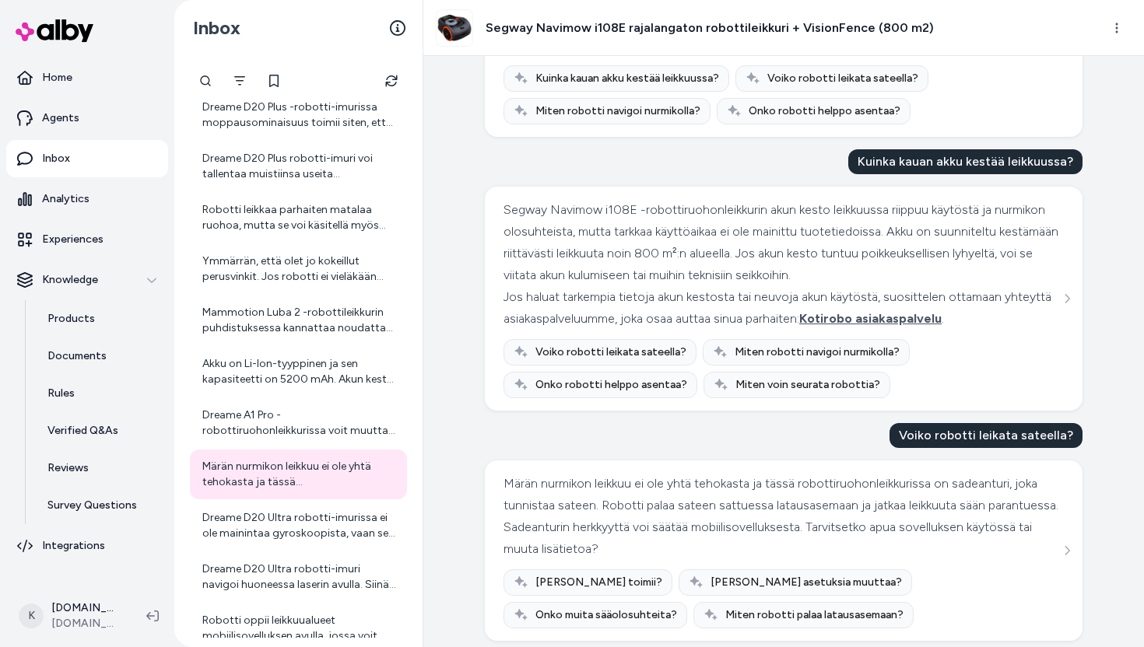
scroll to position [224, 0]
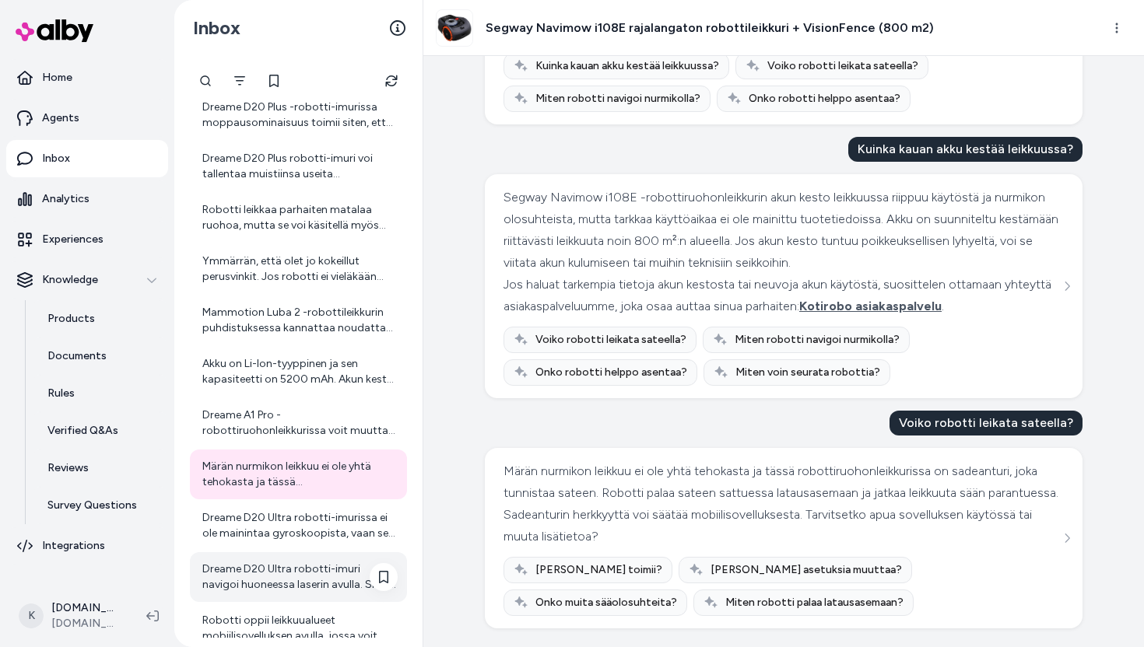
click at [278, 571] on div "Dreame D20 Ultra robotti-imuri navigoi huoneessa laserin avulla. Siinä on laser…" at bounding box center [299, 577] width 195 height 31
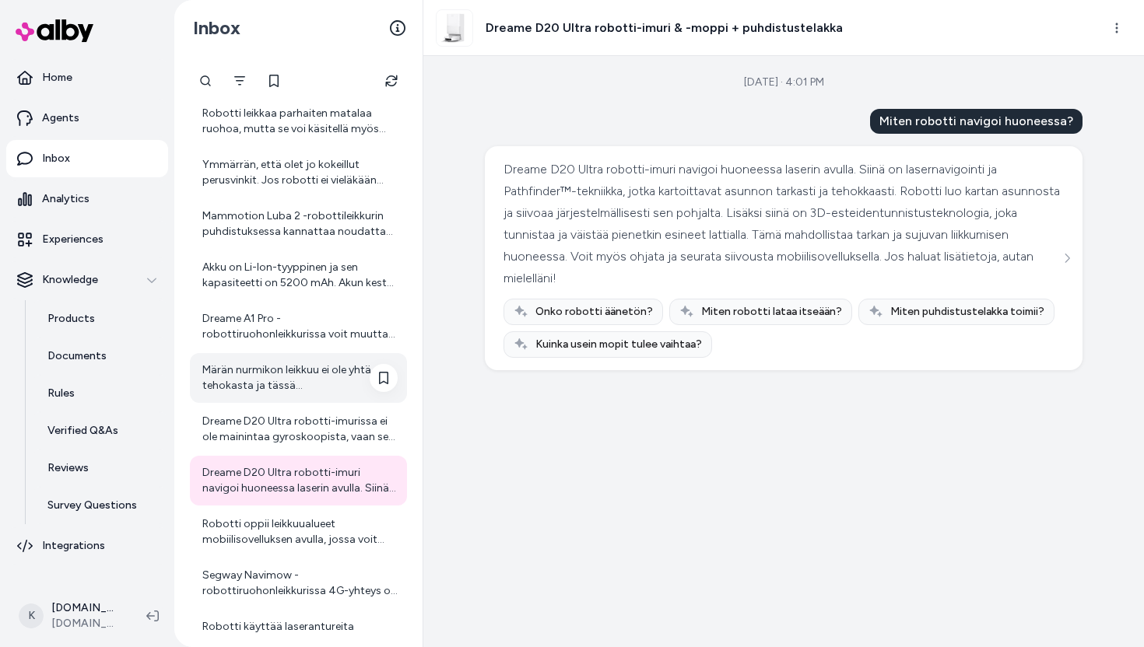
scroll to position [767, 0]
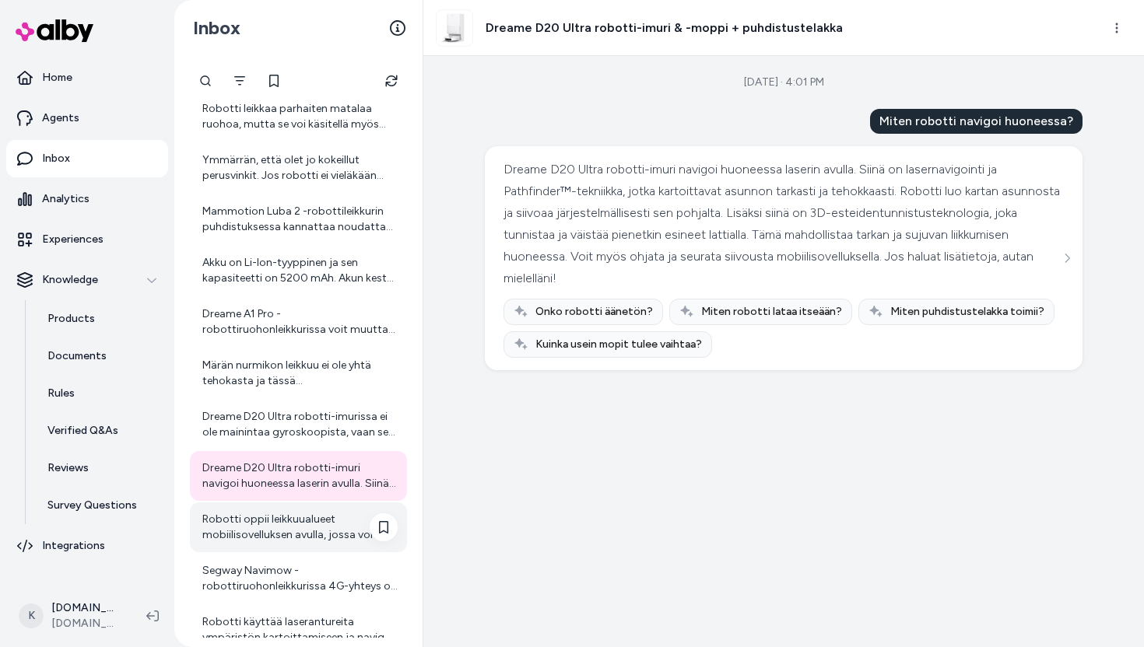
click at [319, 538] on div "Robotti oppii leikkuualueet mobiilisovelluksen avulla, jossa voit opettaa sille…" at bounding box center [299, 527] width 195 height 31
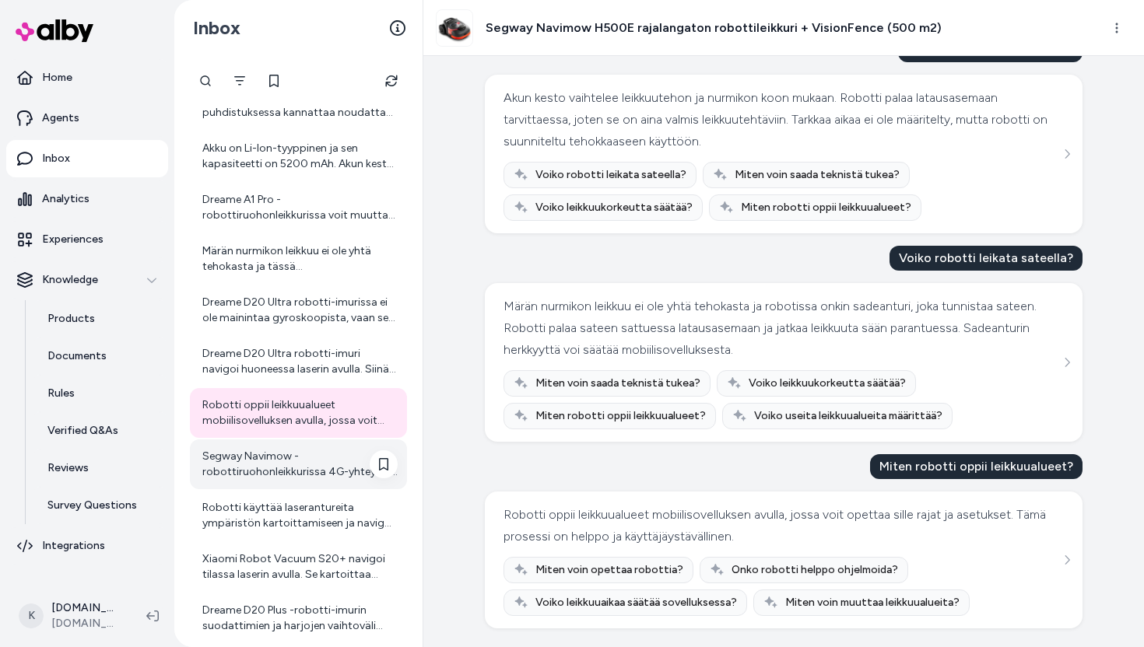
scroll to position [883, 0]
click at [315, 475] on div "Segway Navimow -robottiruohonleikkurissa 4G-yhteys on ilmainen ensimmäisen vuod…" at bounding box center [299, 462] width 195 height 31
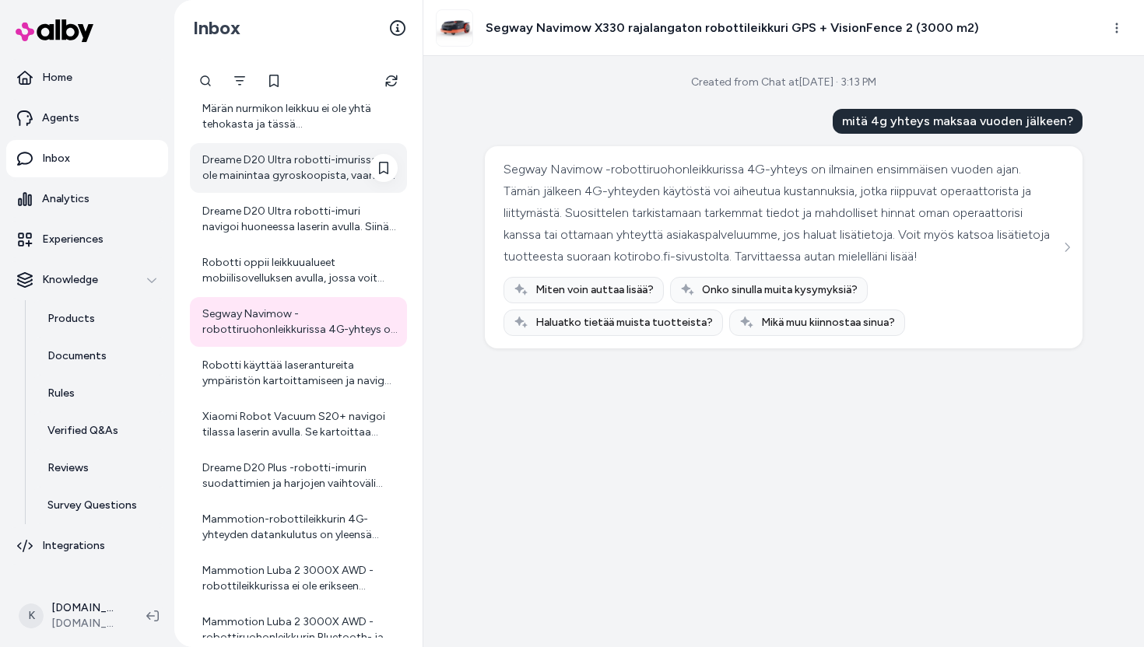
scroll to position [1026, 0]
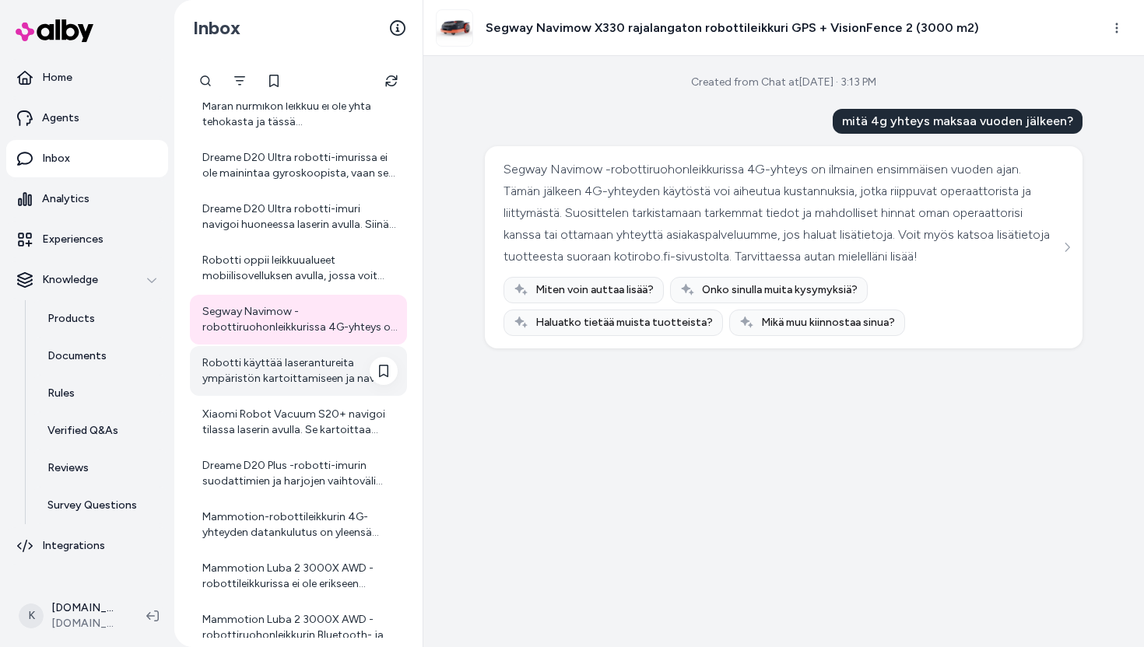
click at [269, 370] on div "Robotti käyttää laserantureita ympäristön kartoittamiseen ja navigoi asunnossa …" at bounding box center [299, 371] width 195 height 31
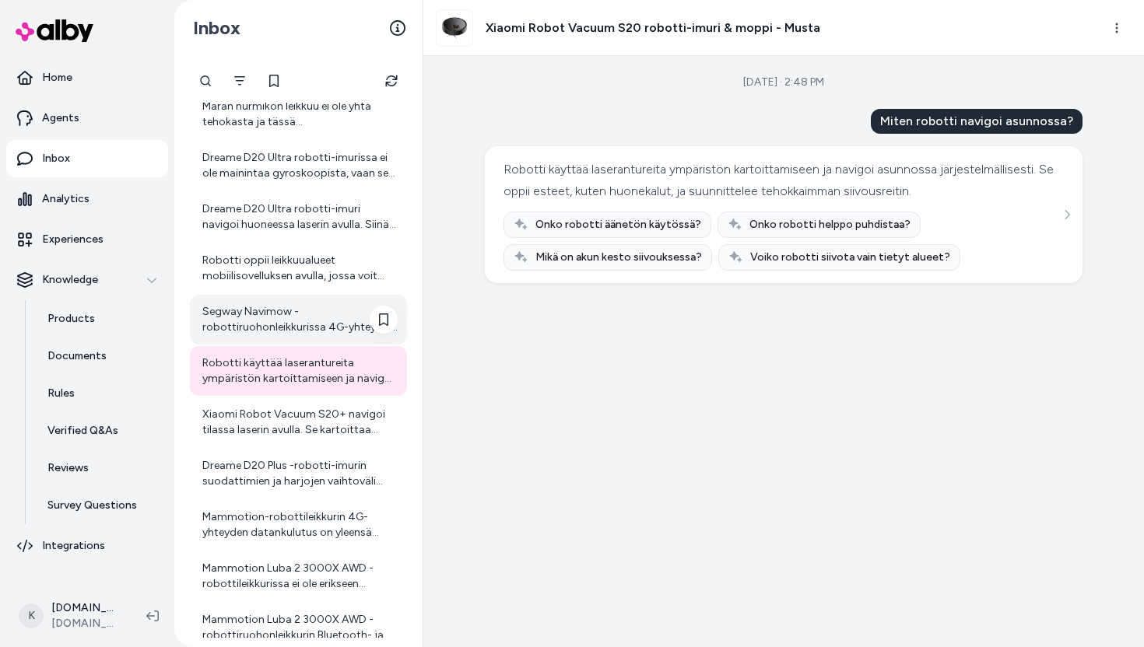
click at [269, 323] on div "Segway Navimow -robottiruohonleikkurissa 4G-yhteys on ilmainen ensimmäisen vuod…" at bounding box center [299, 319] width 195 height 31
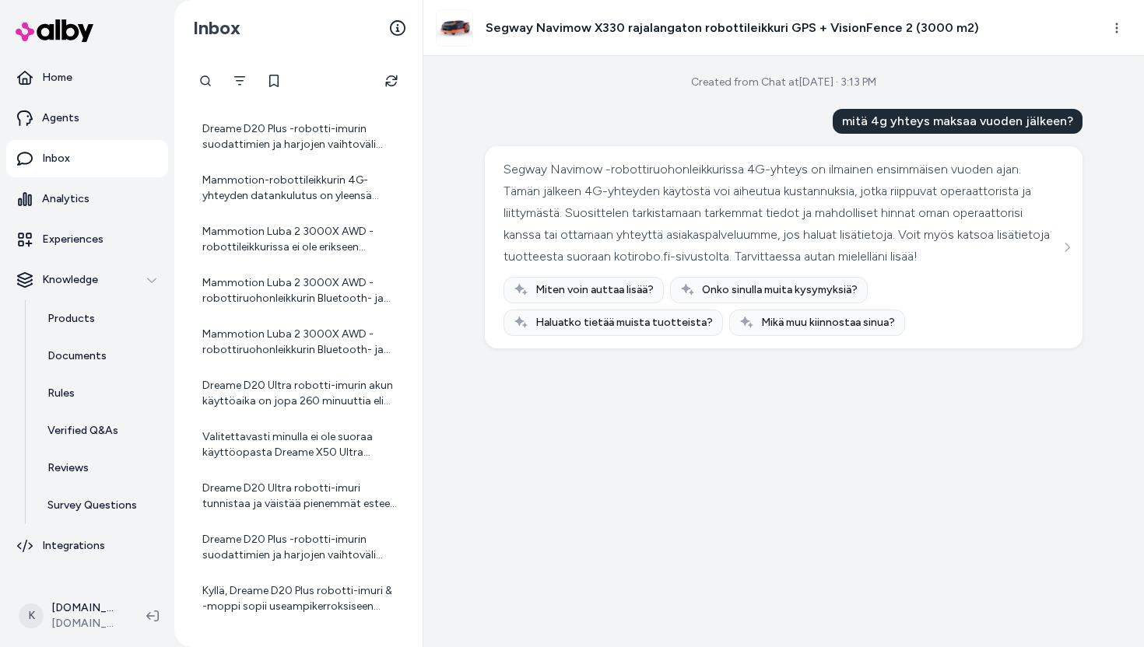
scroll to position [1333, 0]
